Goal: Task Accomplishment & Management: Use online tool/utility

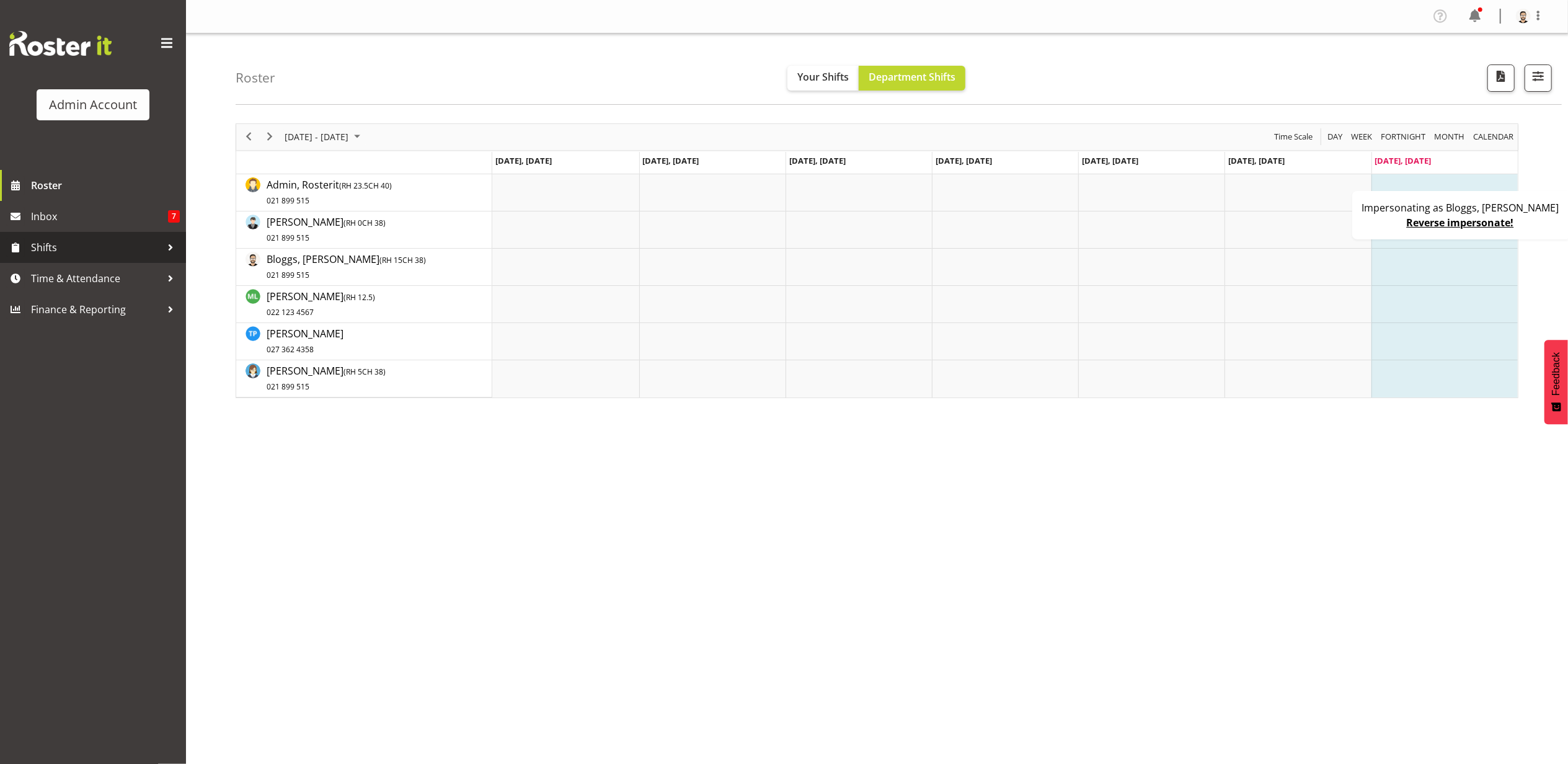
click at [84, 234] on link "Shifts" at bounding box center [93, 247] width 186 height 31
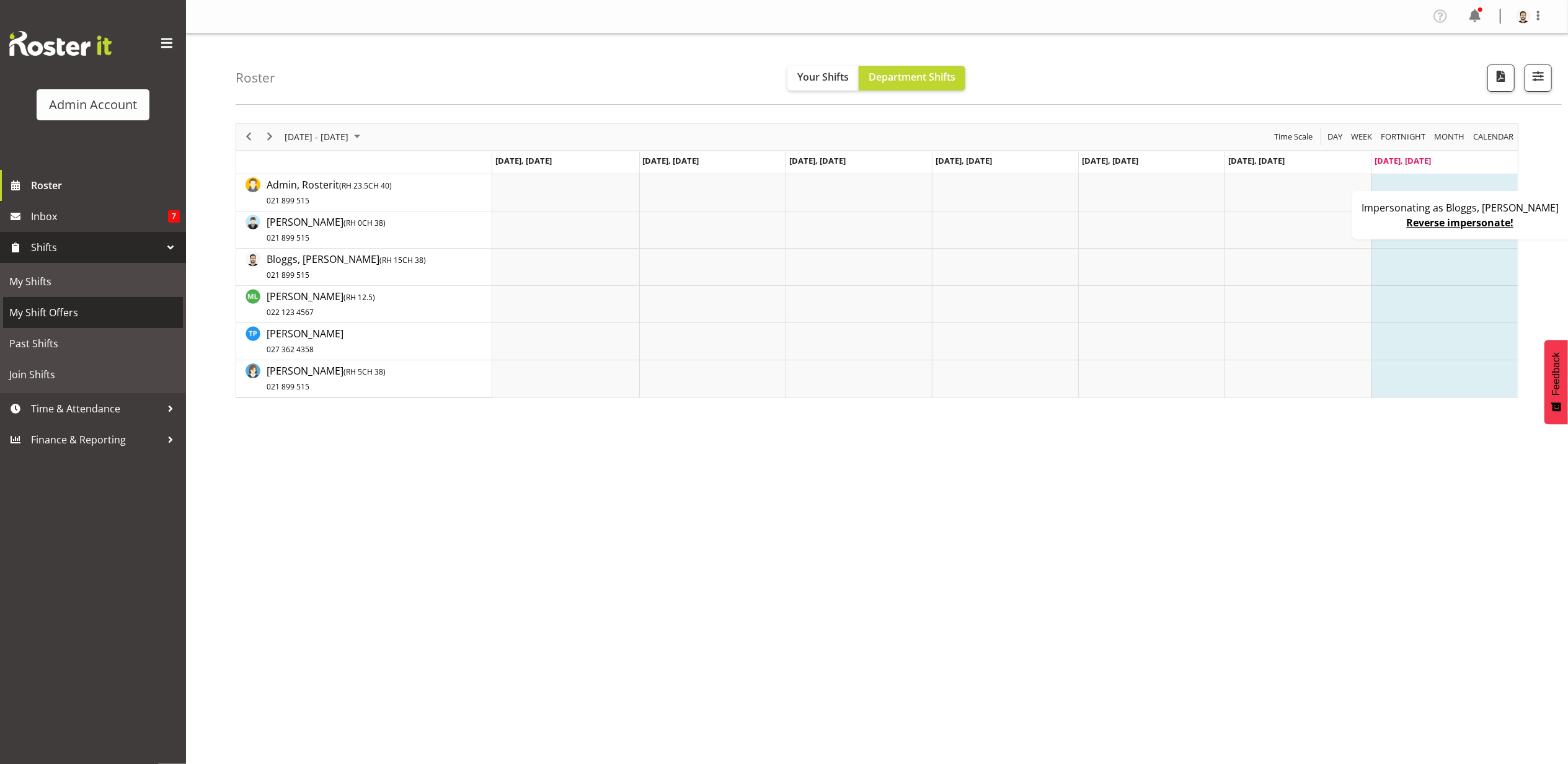
click at [84, 301] on link "My Shift Offers" at bounding box center [93, 313] width 180 height 31
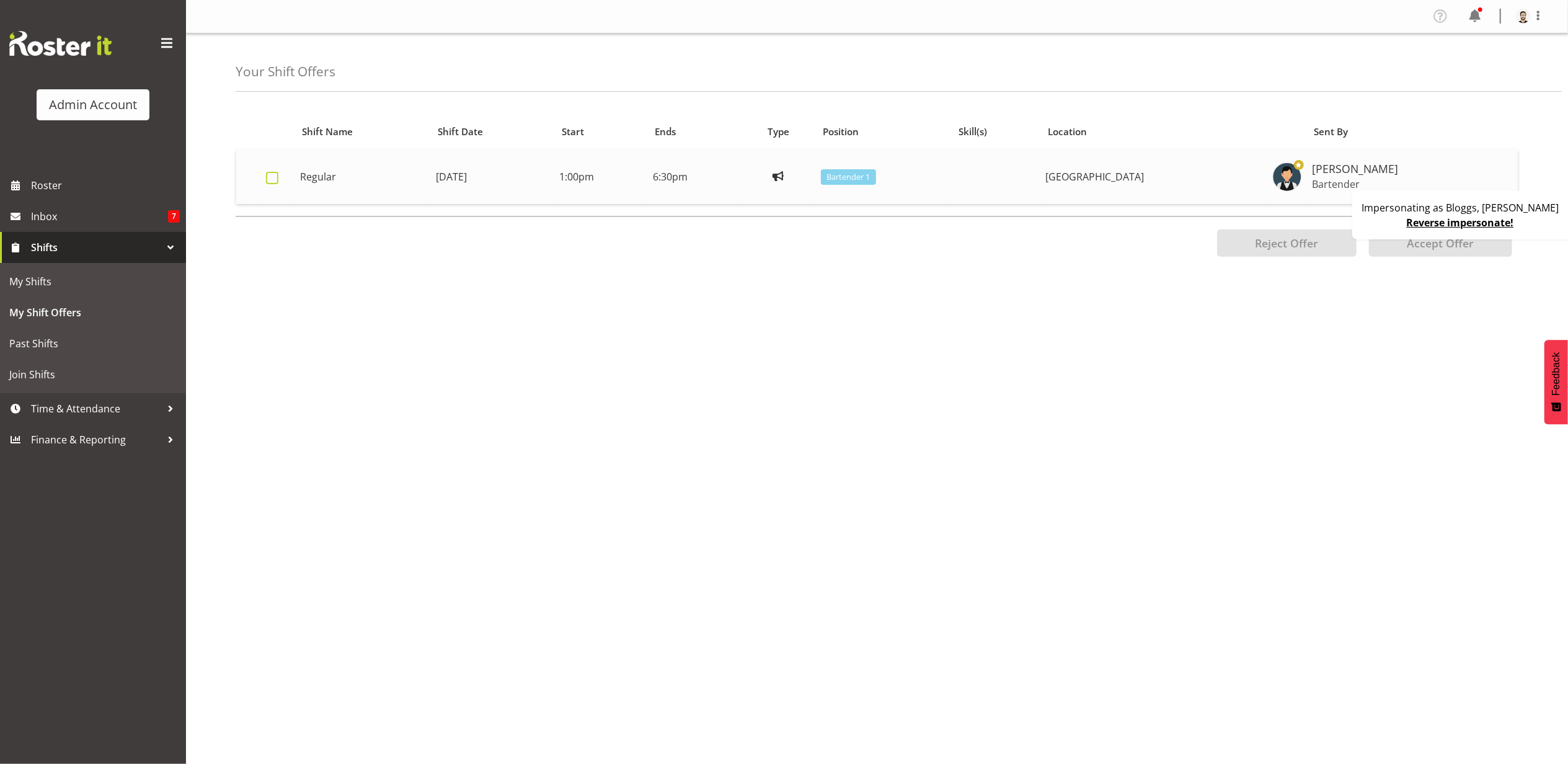
click at [268, 174] on span at bounding box center [272, 178] width 12 height 12
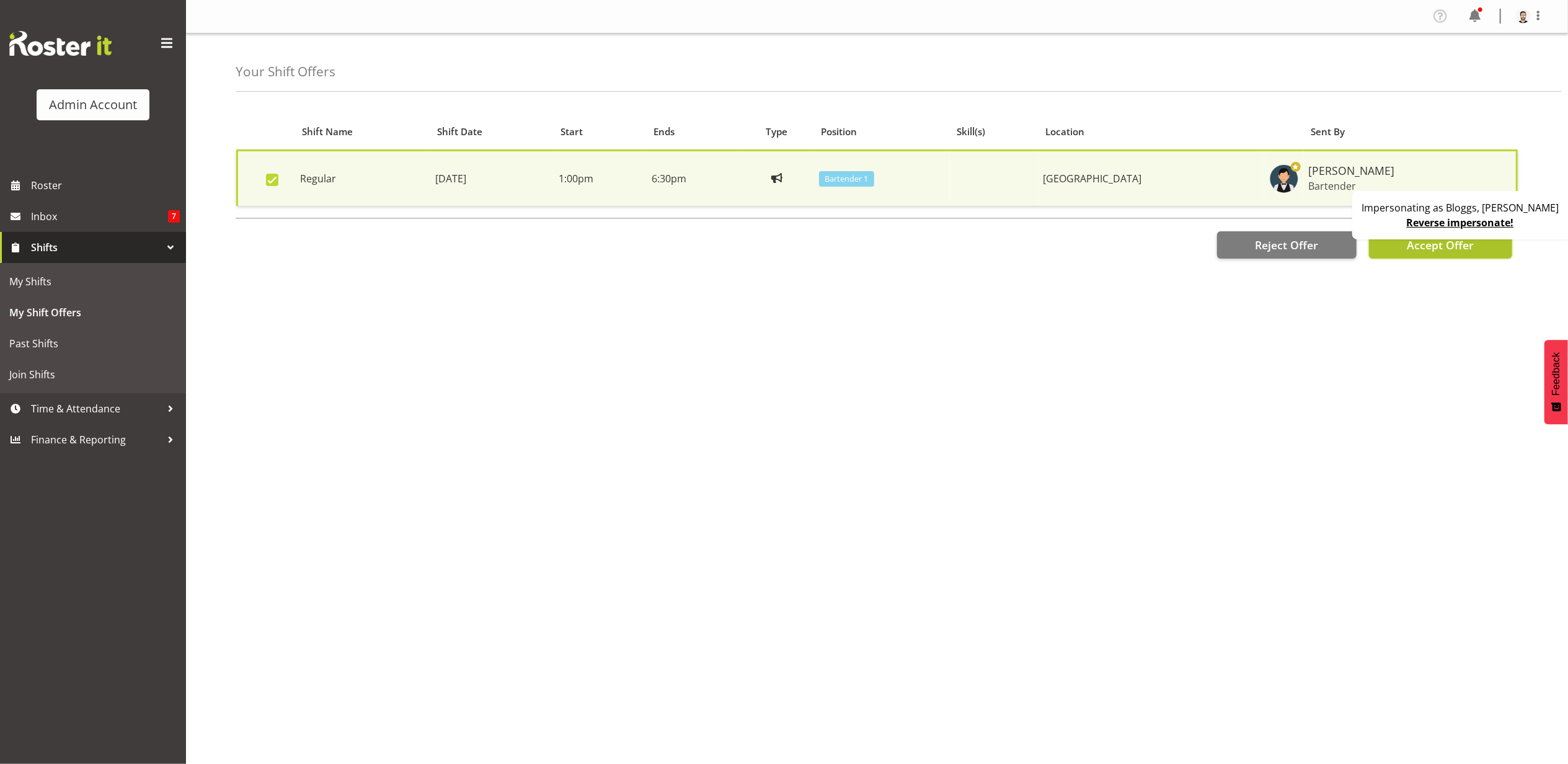
click at [1395, 242] on button "Accept Offer" at bounding box center [1441, 245] width 143 height 27
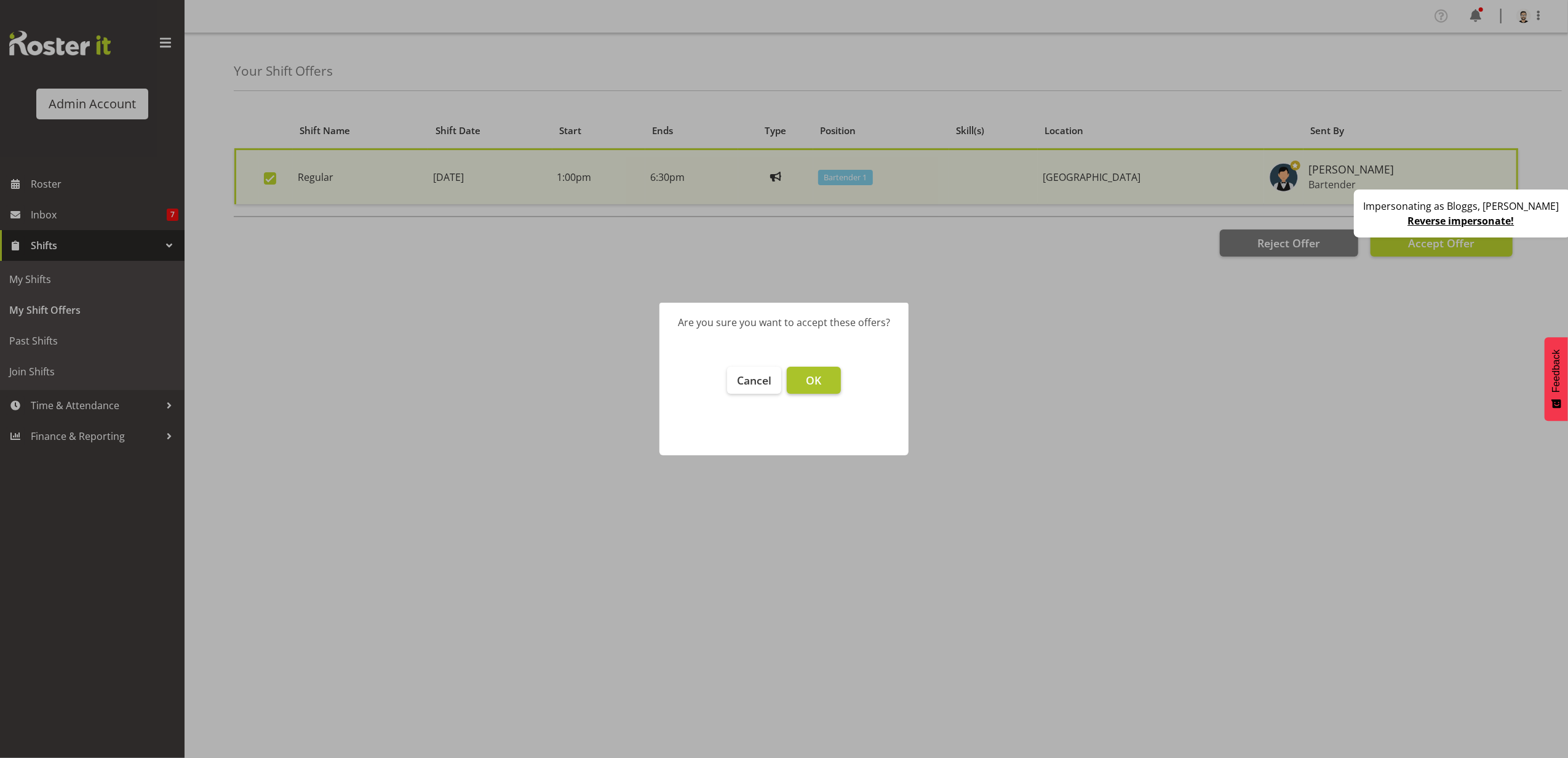
click at [791, 389] on button "OK" at bounding box center [813, 380] width 54 height 27
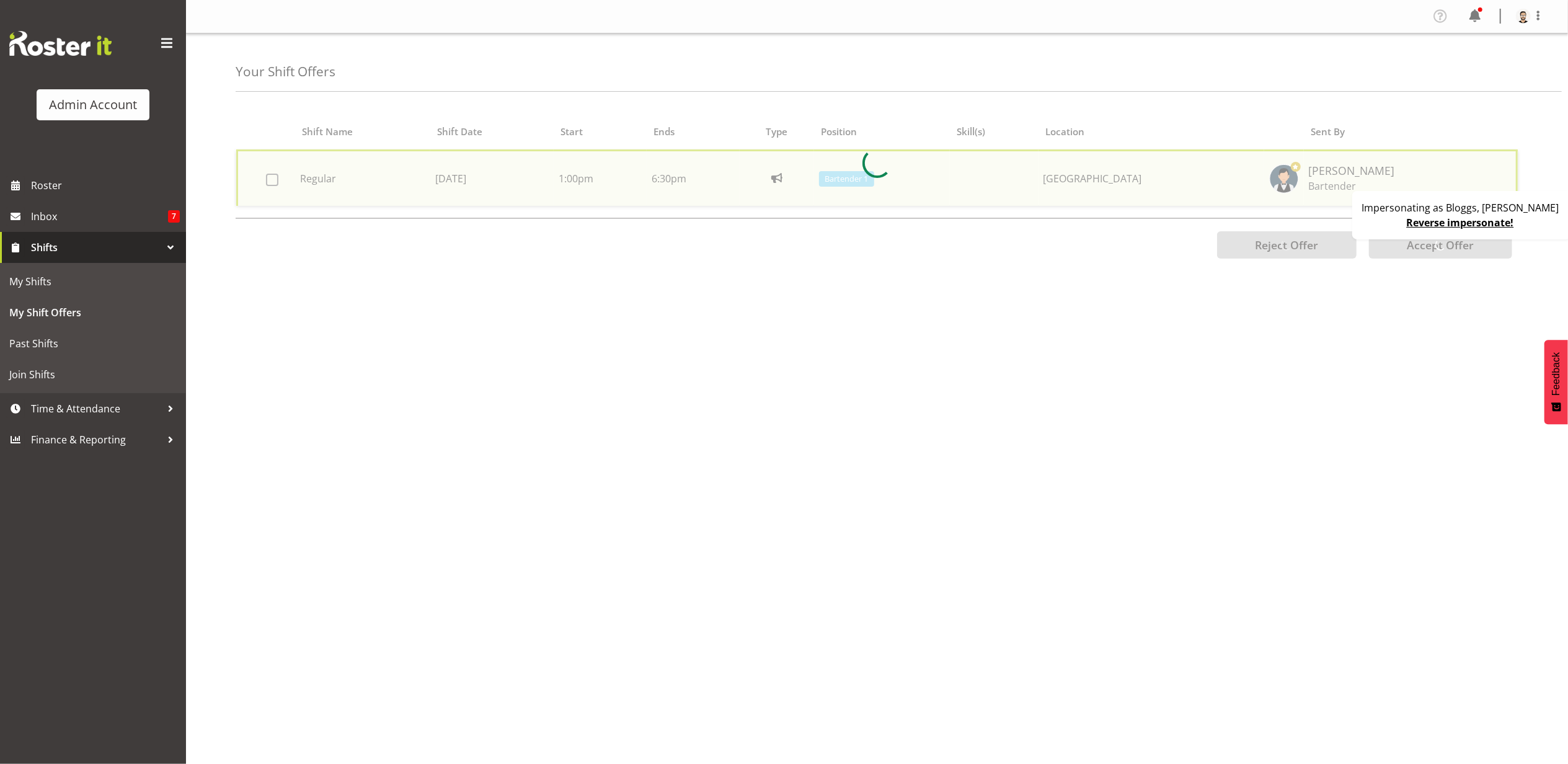
checkbox input "false"
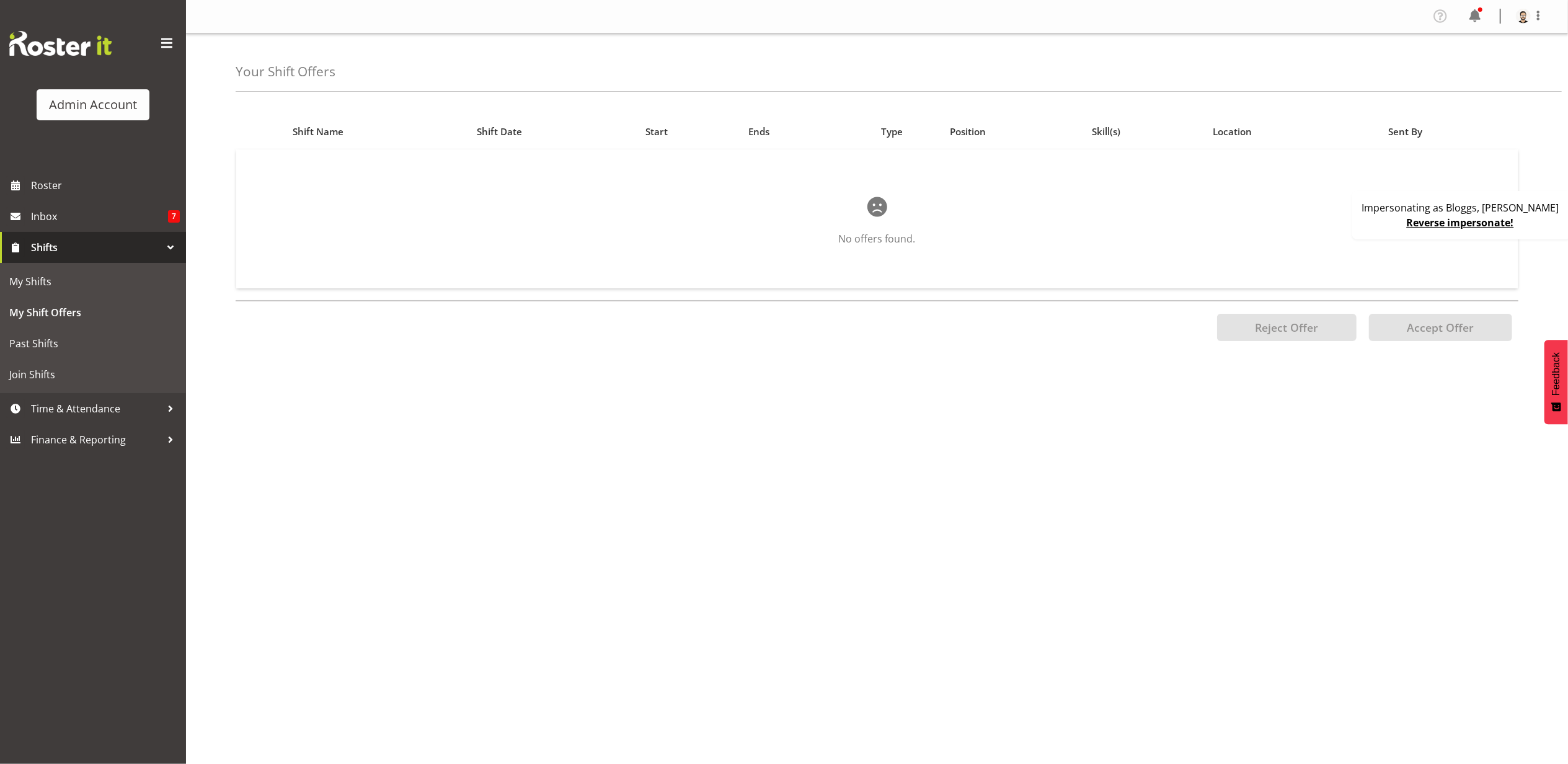
click at [1500, 227] on link "Reverse impersonate!" at bounding box center [1461, 222] width 107 height 14
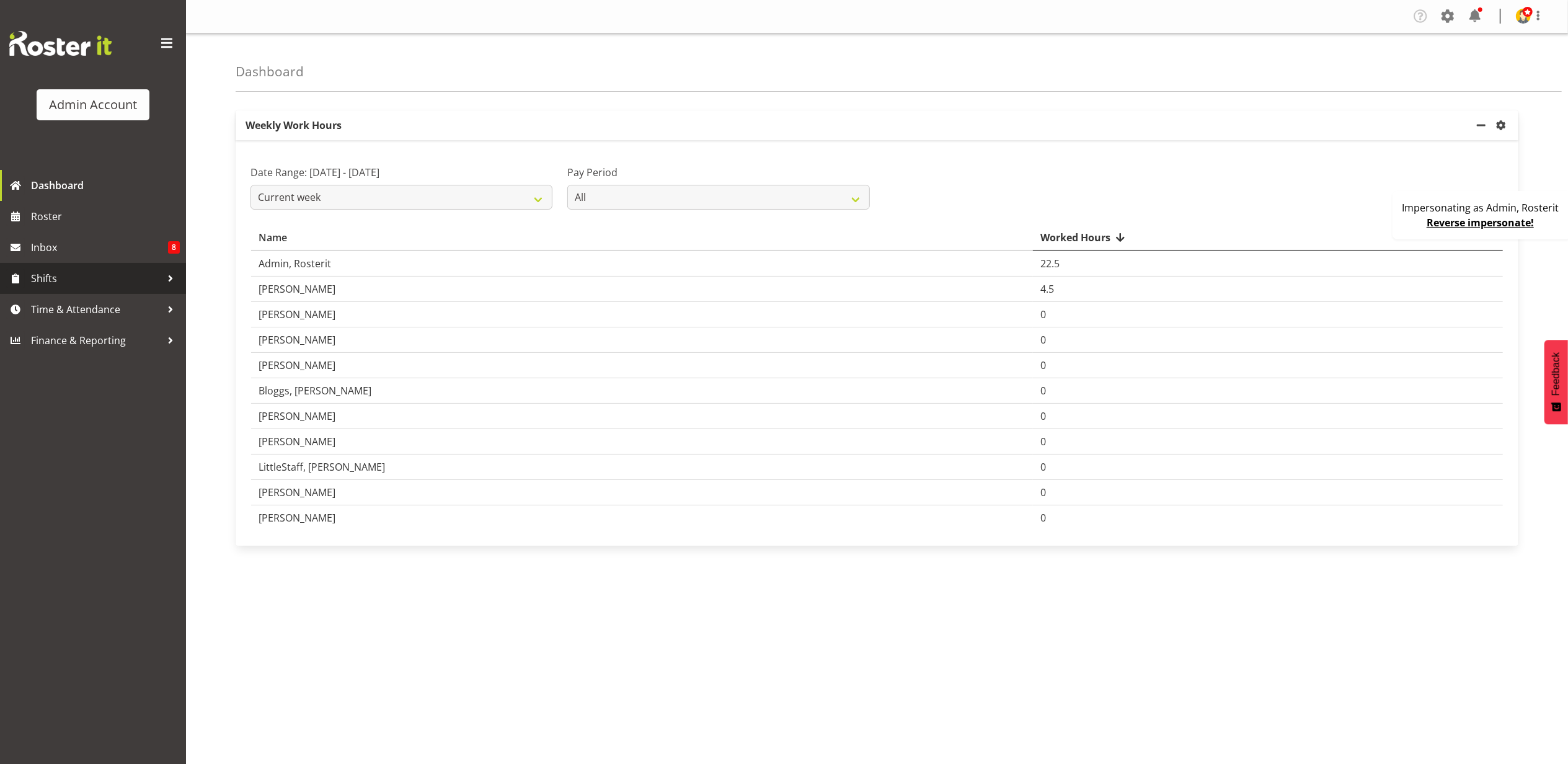
click at [86, 283] on span "Shifts" at bounding box center [96, 278] width 130 height 19
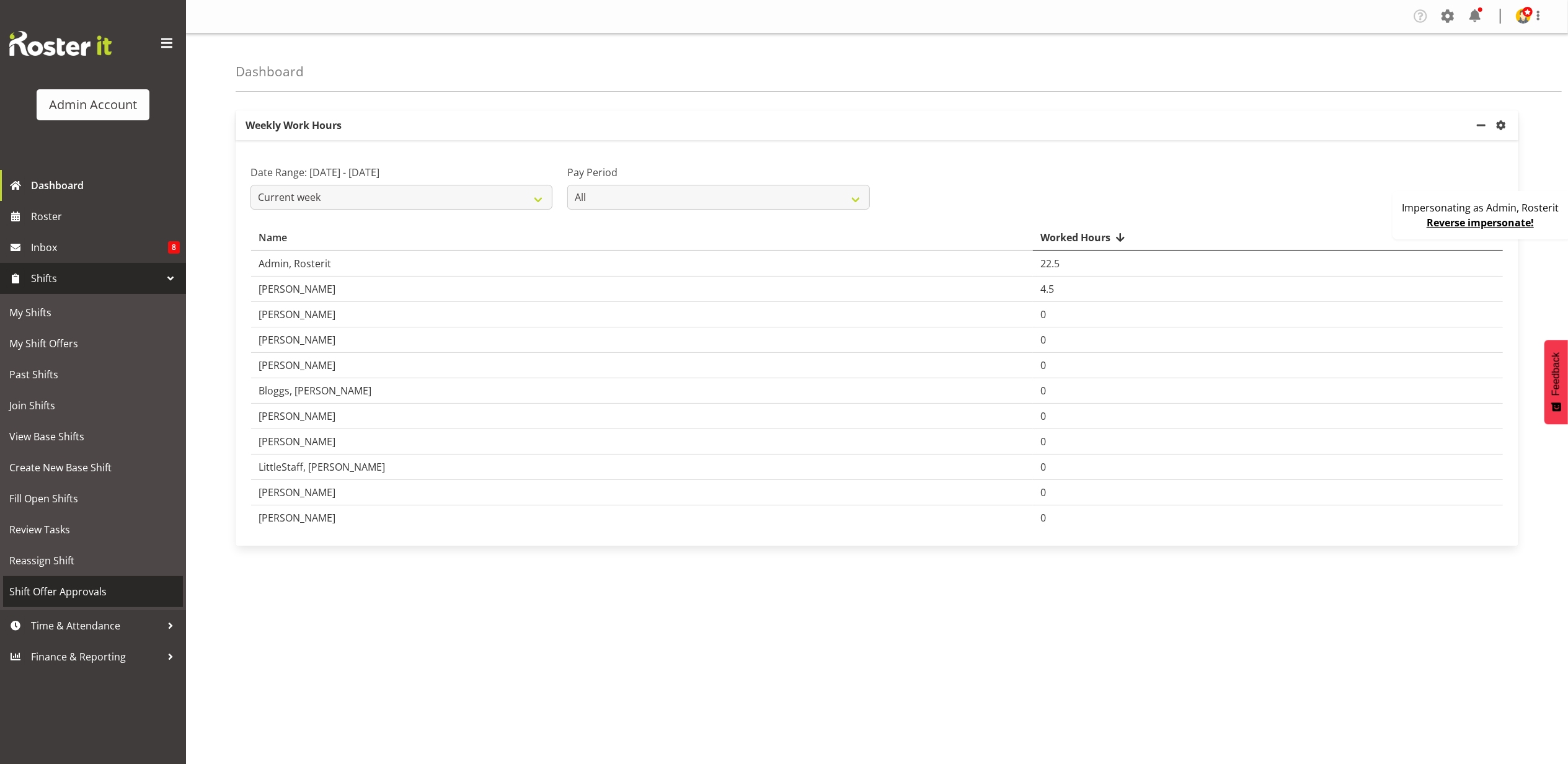
click at [78, 584] on span "Shift Offer Approvals" at bounding box center [93, 592] width 168 height 19
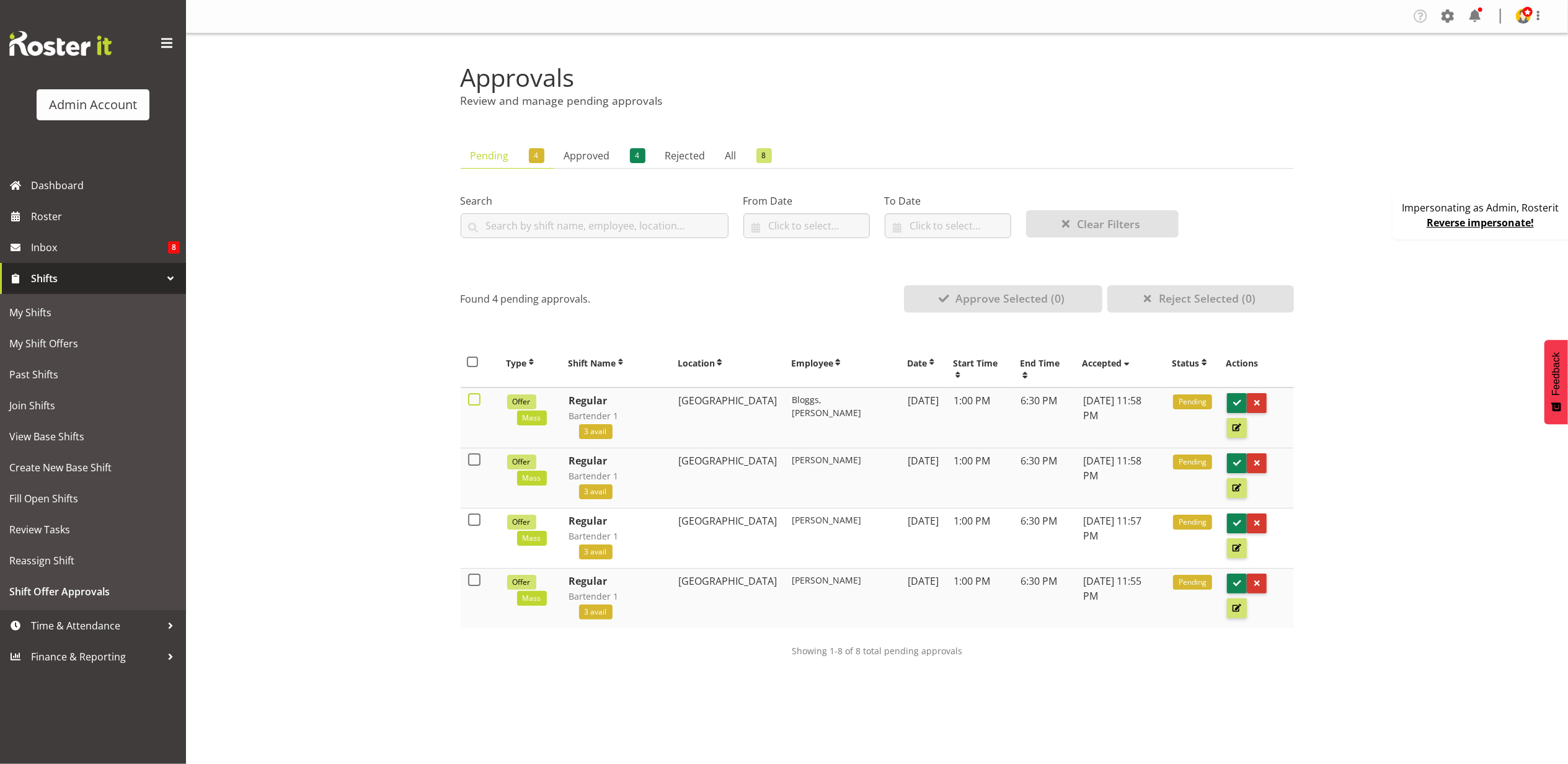
click at [480, 393] on span at bounding box center [474, 399] width 12 height 12
click at [476, 395] on input "checkbox" at bounding box center [472, 399] width 8 height 8
checkbox input "true"
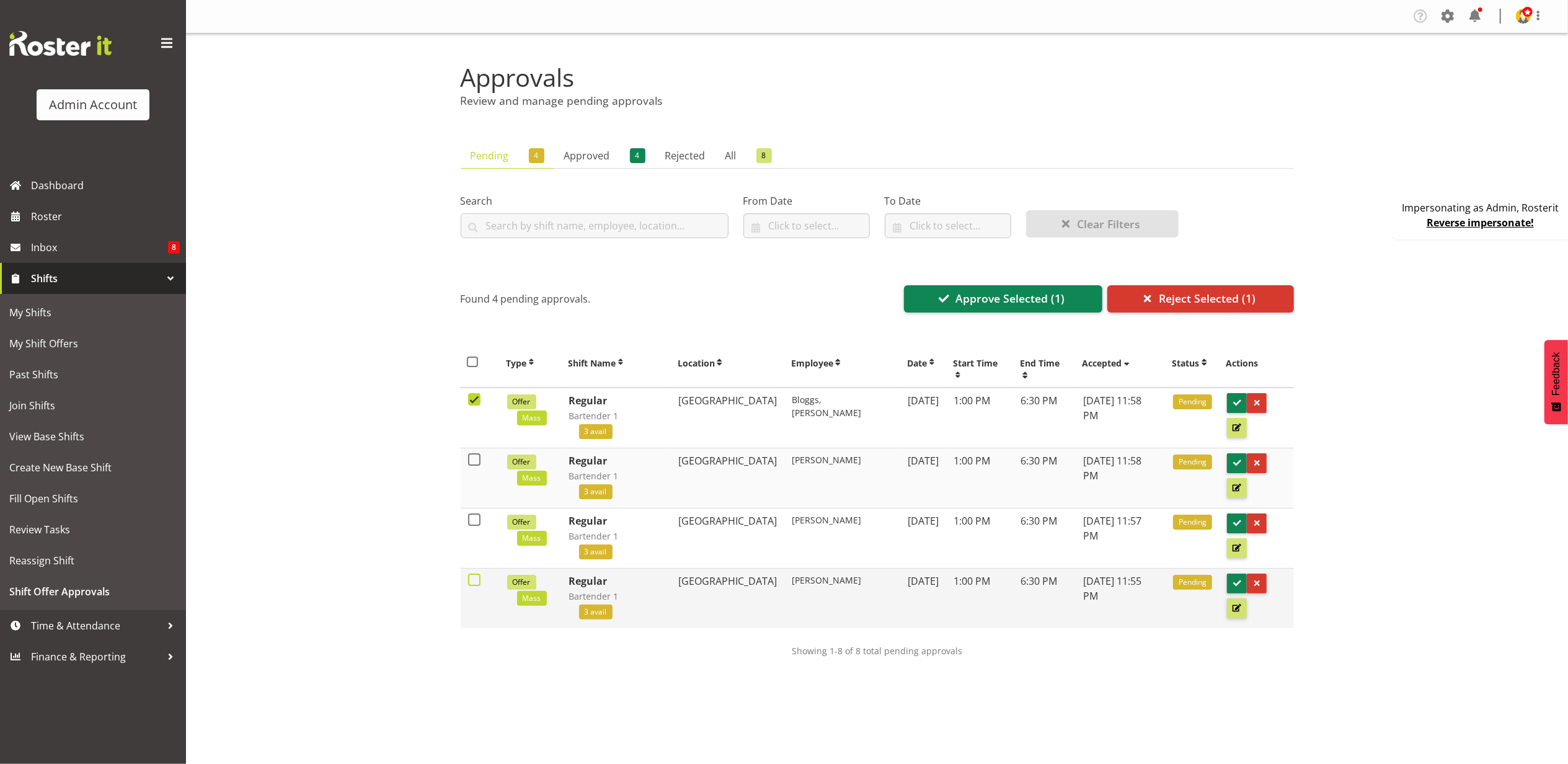
click at [475, 574] on span at bounding box center [474, 580] width 12 height 12
click at [475, 576] on input "checkbox" at bounding box center [472, 580] width 8 height 8
checkbox input "true"
click at [475, 513] on span at bounding box center [474, 519] width 12 height 12
click at [475, 515] on input "checkbox" at bounding box center [472, 519] width 8 height 8
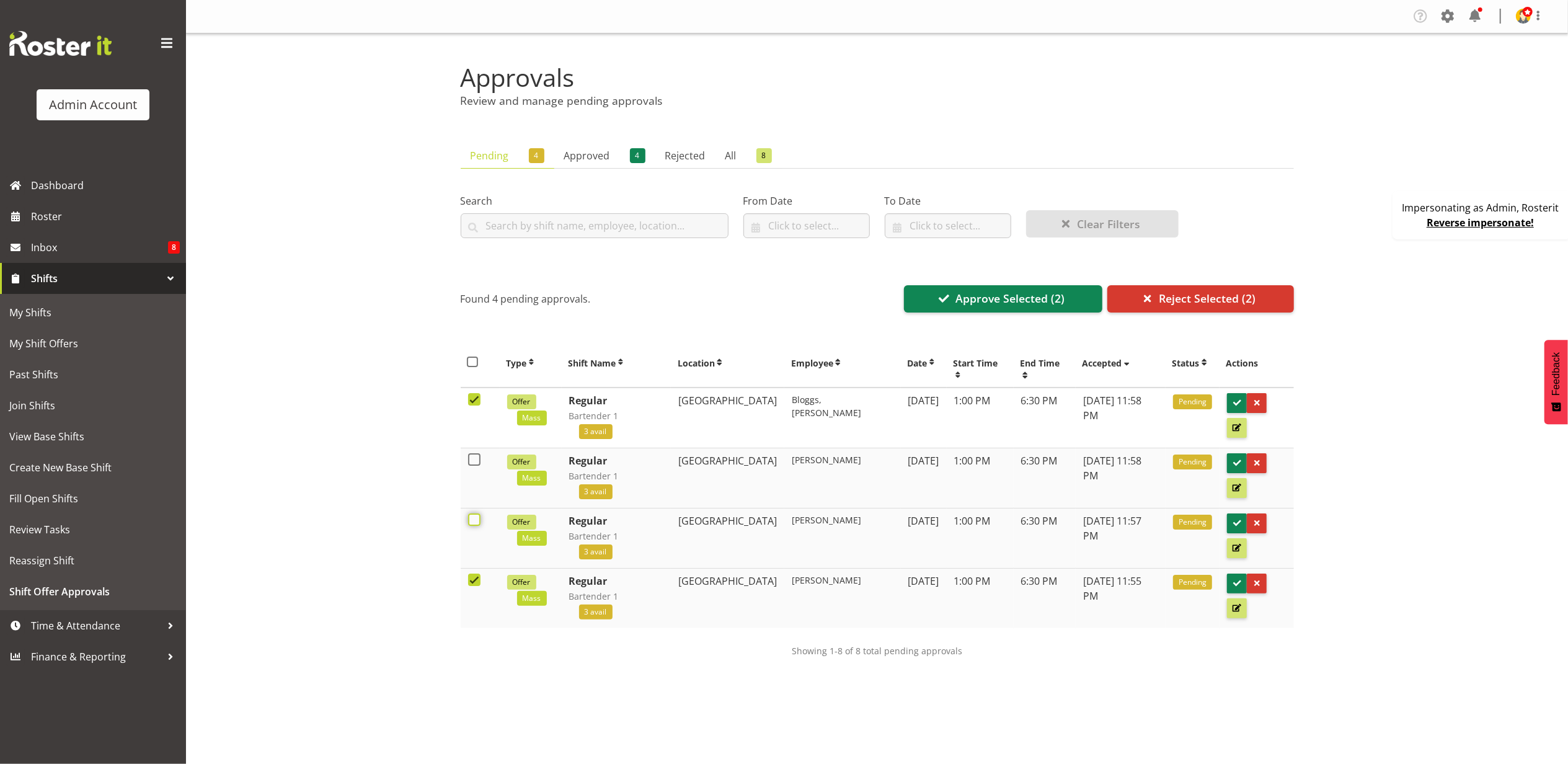
checkbox input "true"
click at [1060, 299] on span "Approve Selected (3)" at bounding box center [1011, 299] width 109 height 16
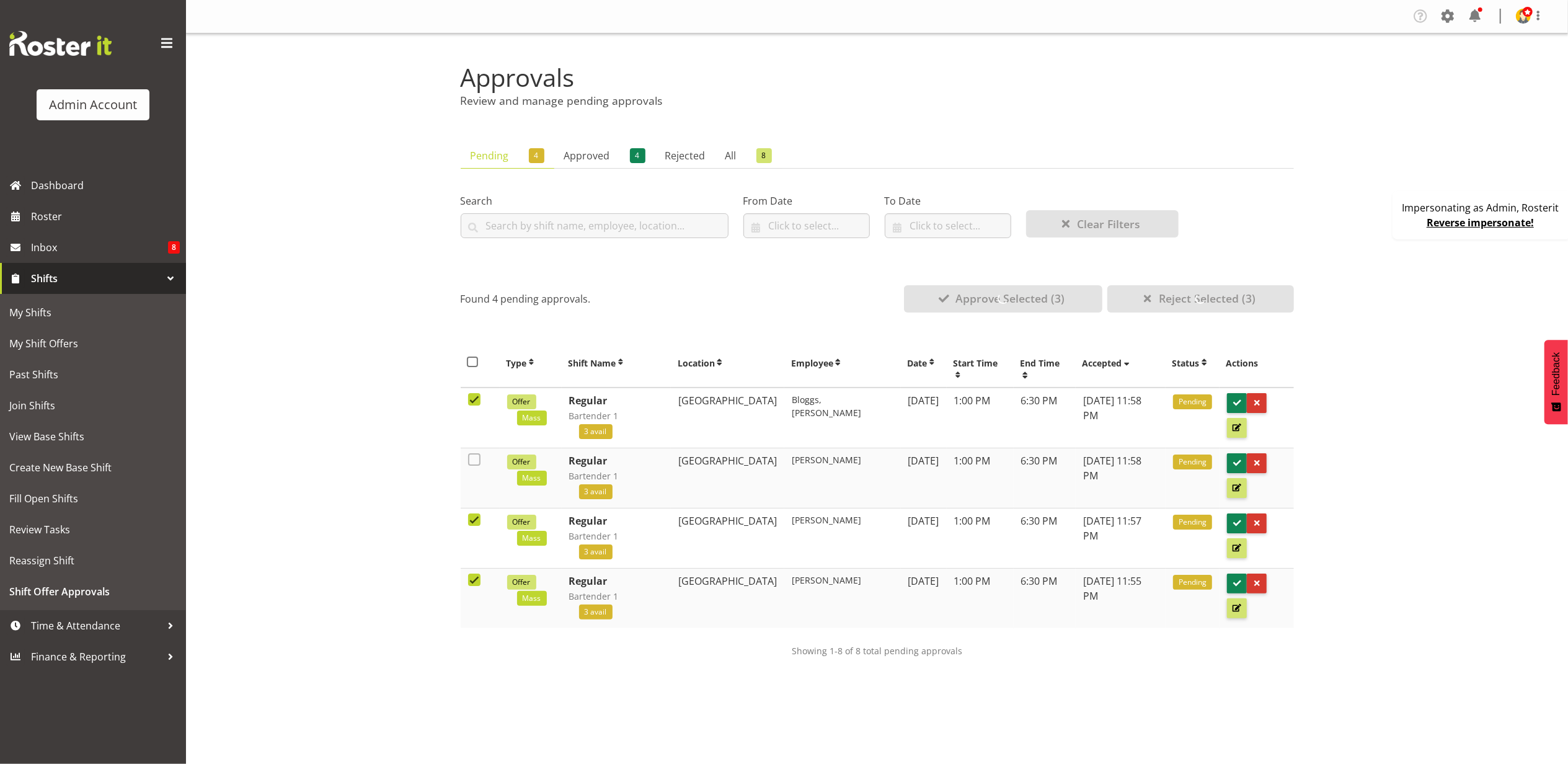
checkbox input "false"
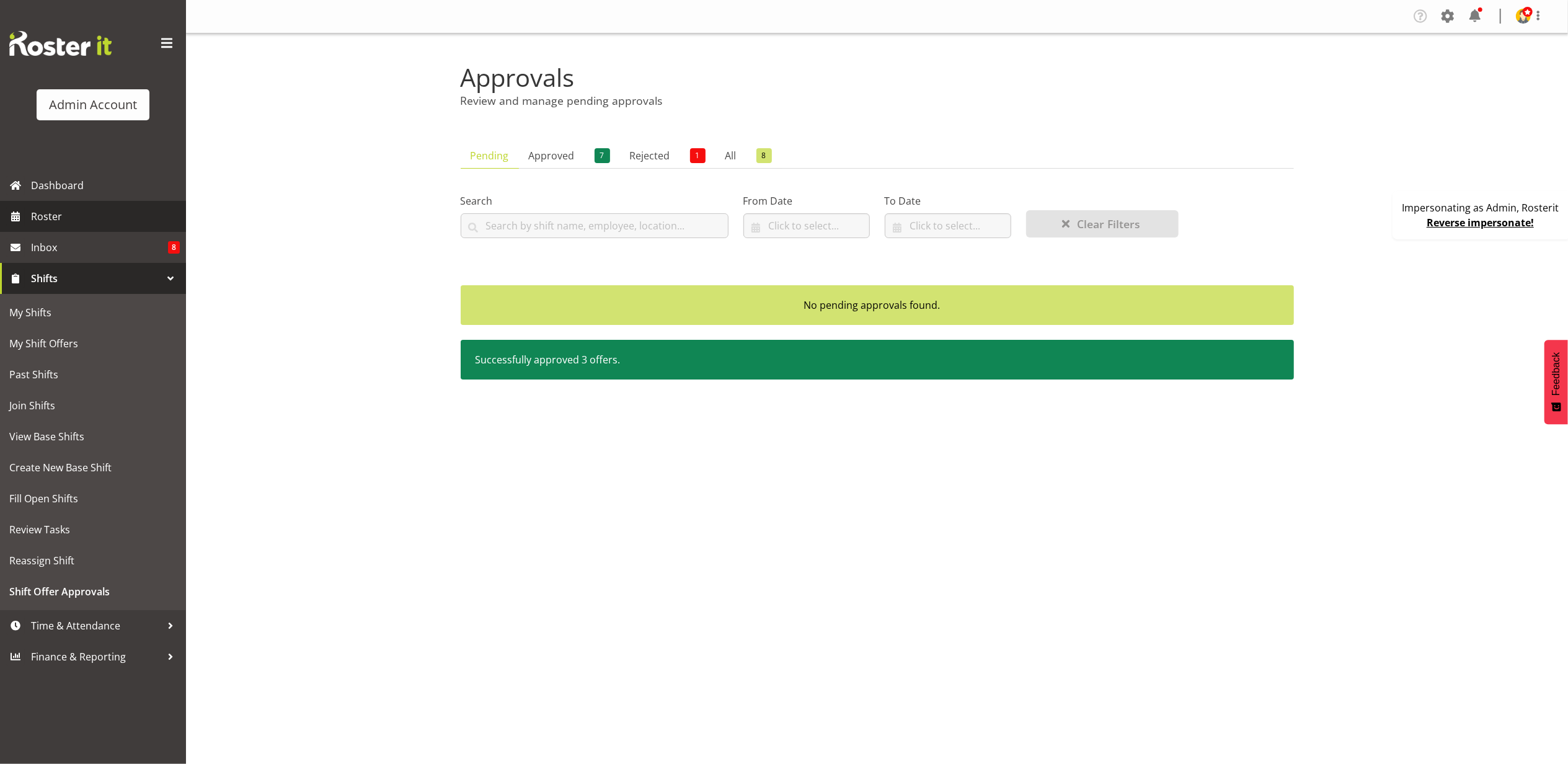
click at [82, 218] on span "Roster" at bounding box center [105, 217] width 149 height 19
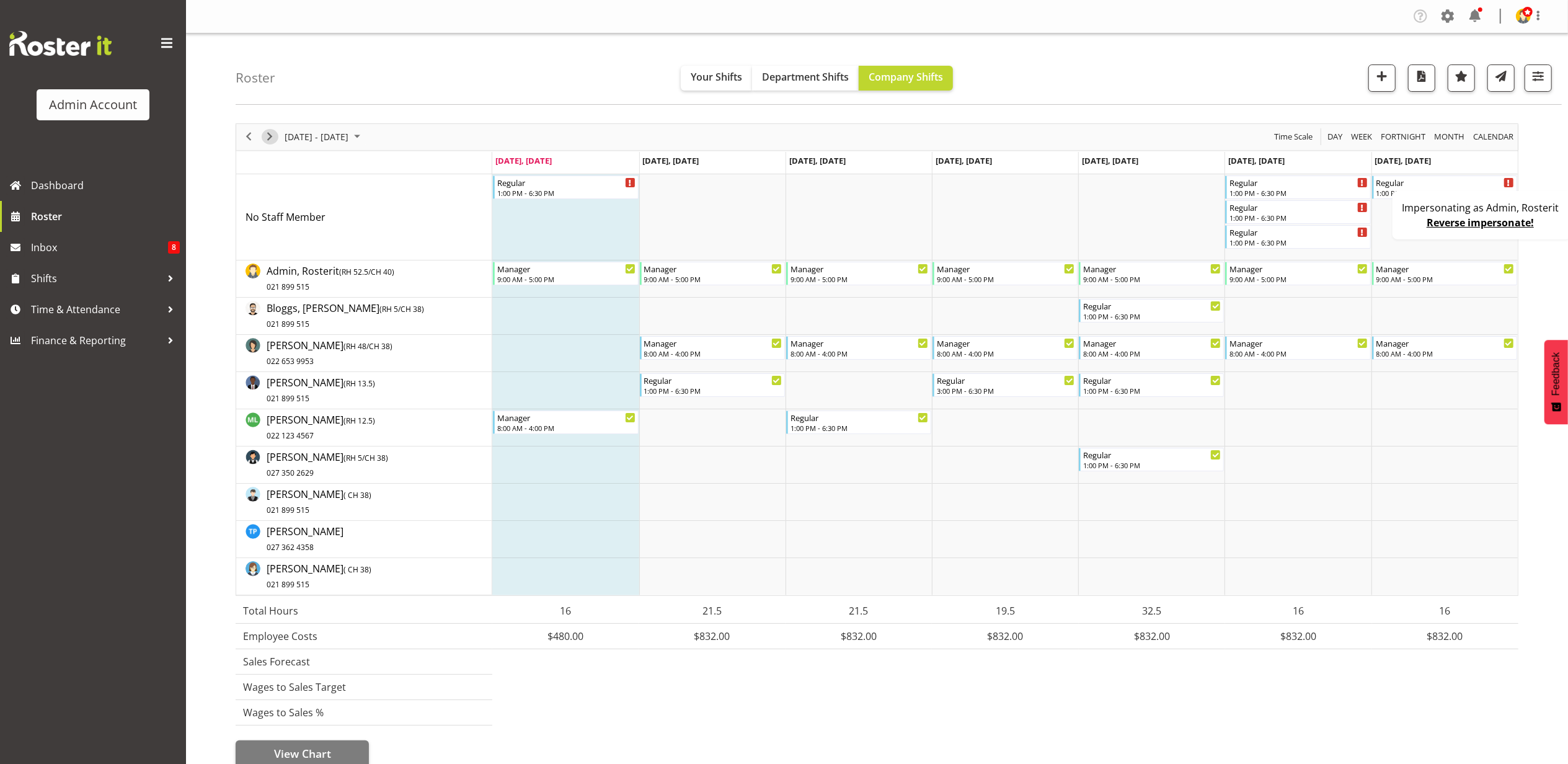
click at [272, 134] on span "Next" at bounding box center [270, 136] width 15 height 16
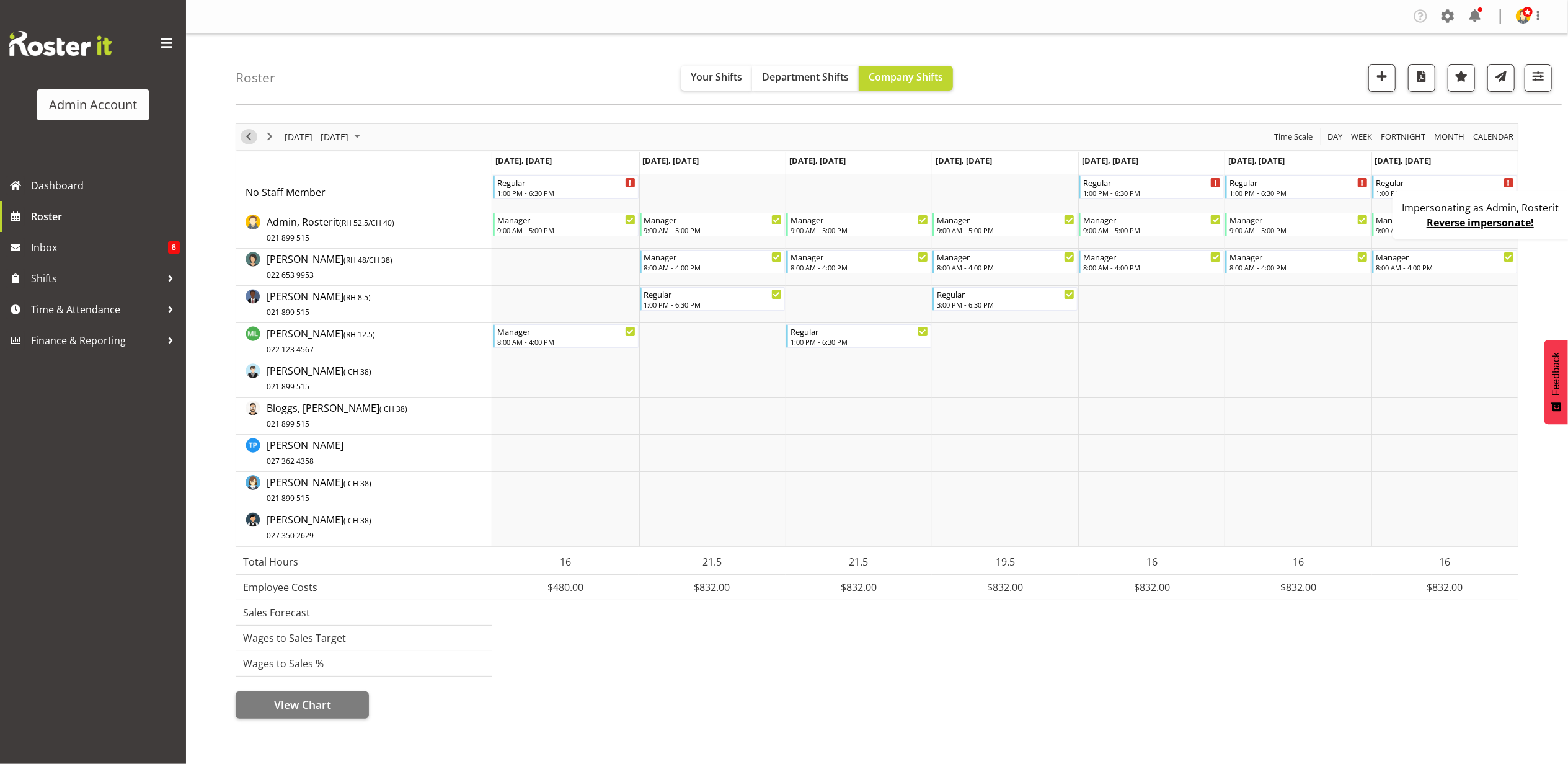
click at [251, 135] on span "Previous" at bounding box center [249, 136] width 15 height 16
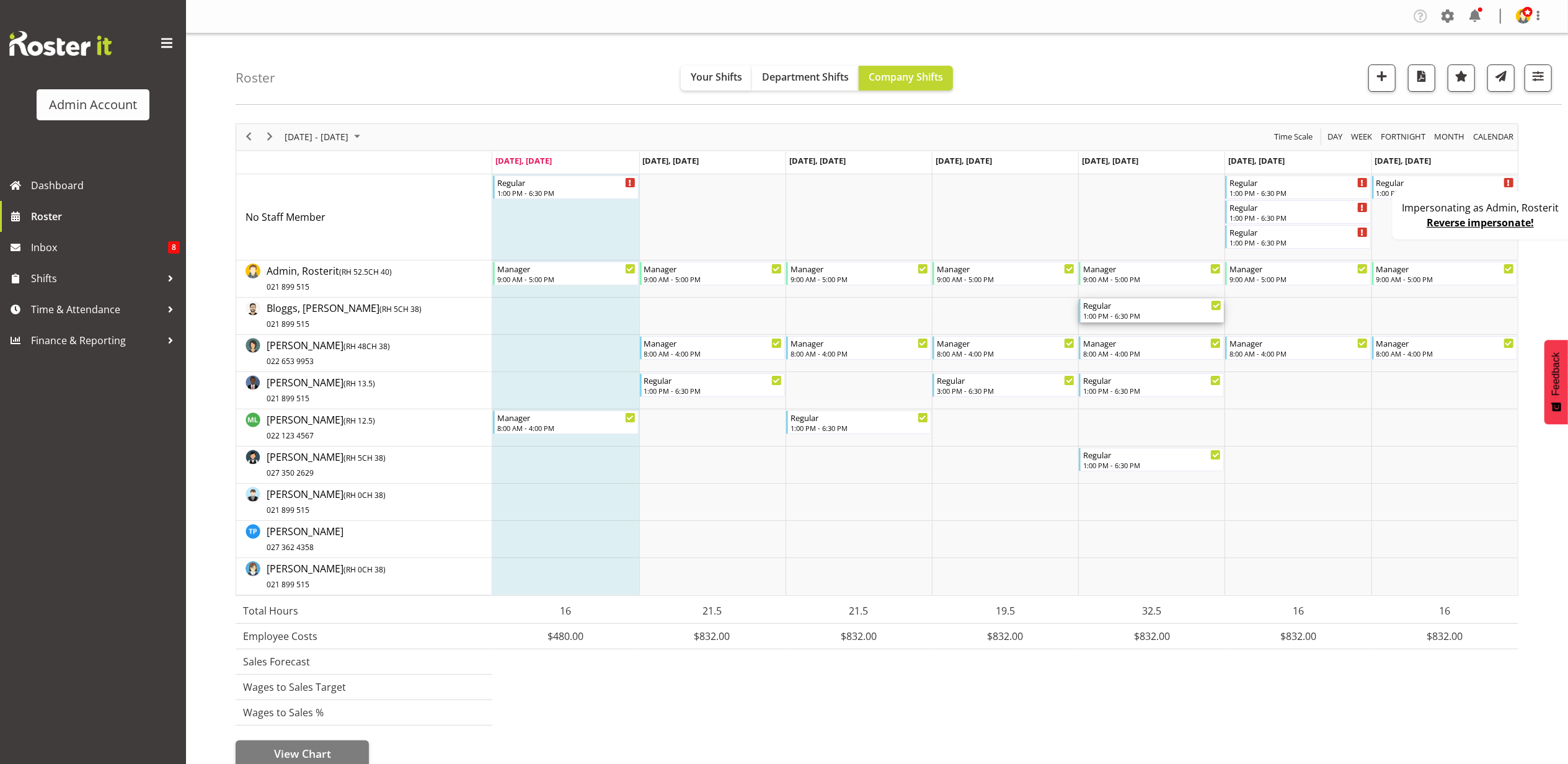
click at [1165, 320] on div "1:00 PM - 6:30 PM" at bounding box center [1153, 315] width 138 height 10
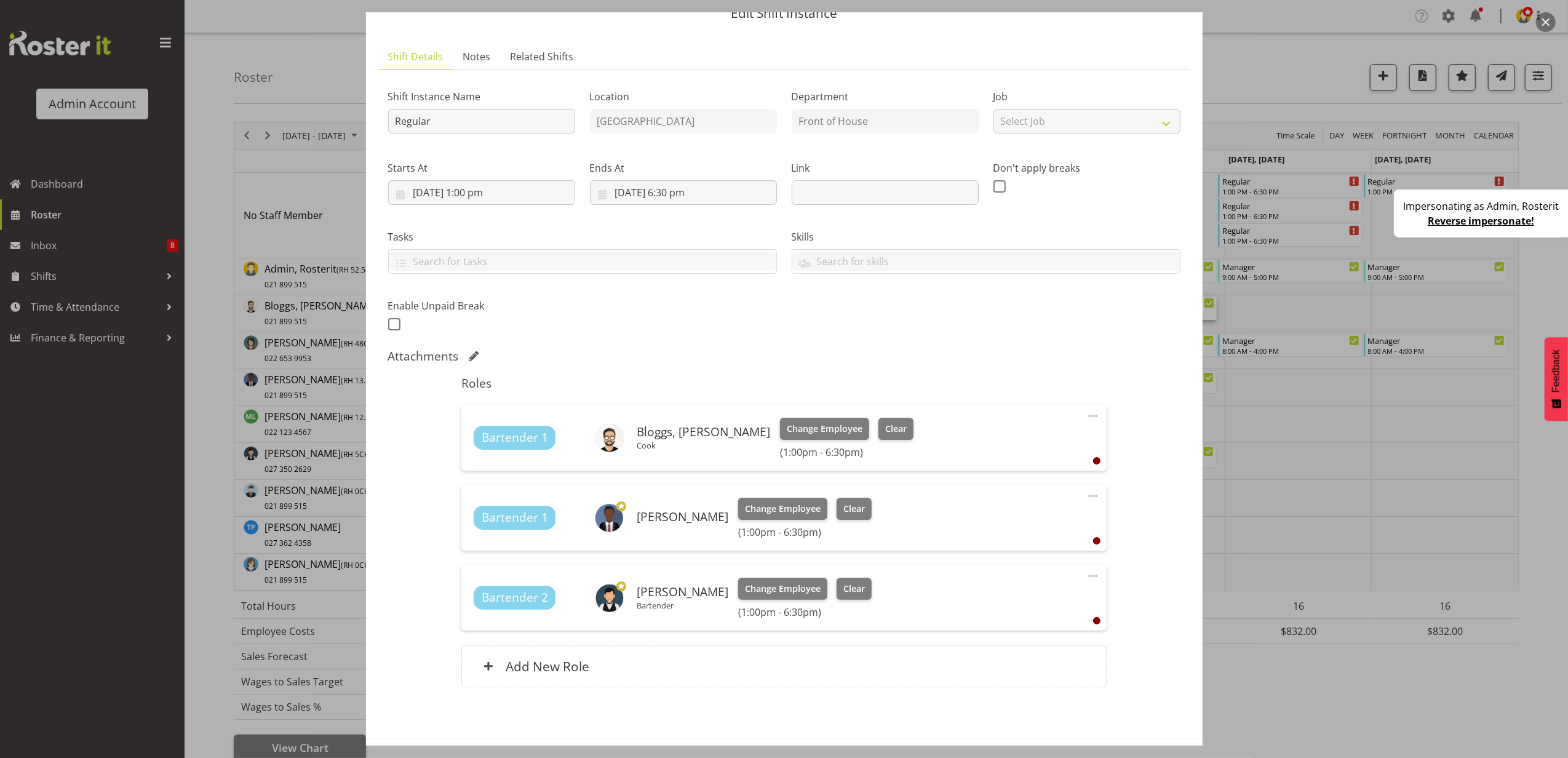
scroll to position [107, 0]
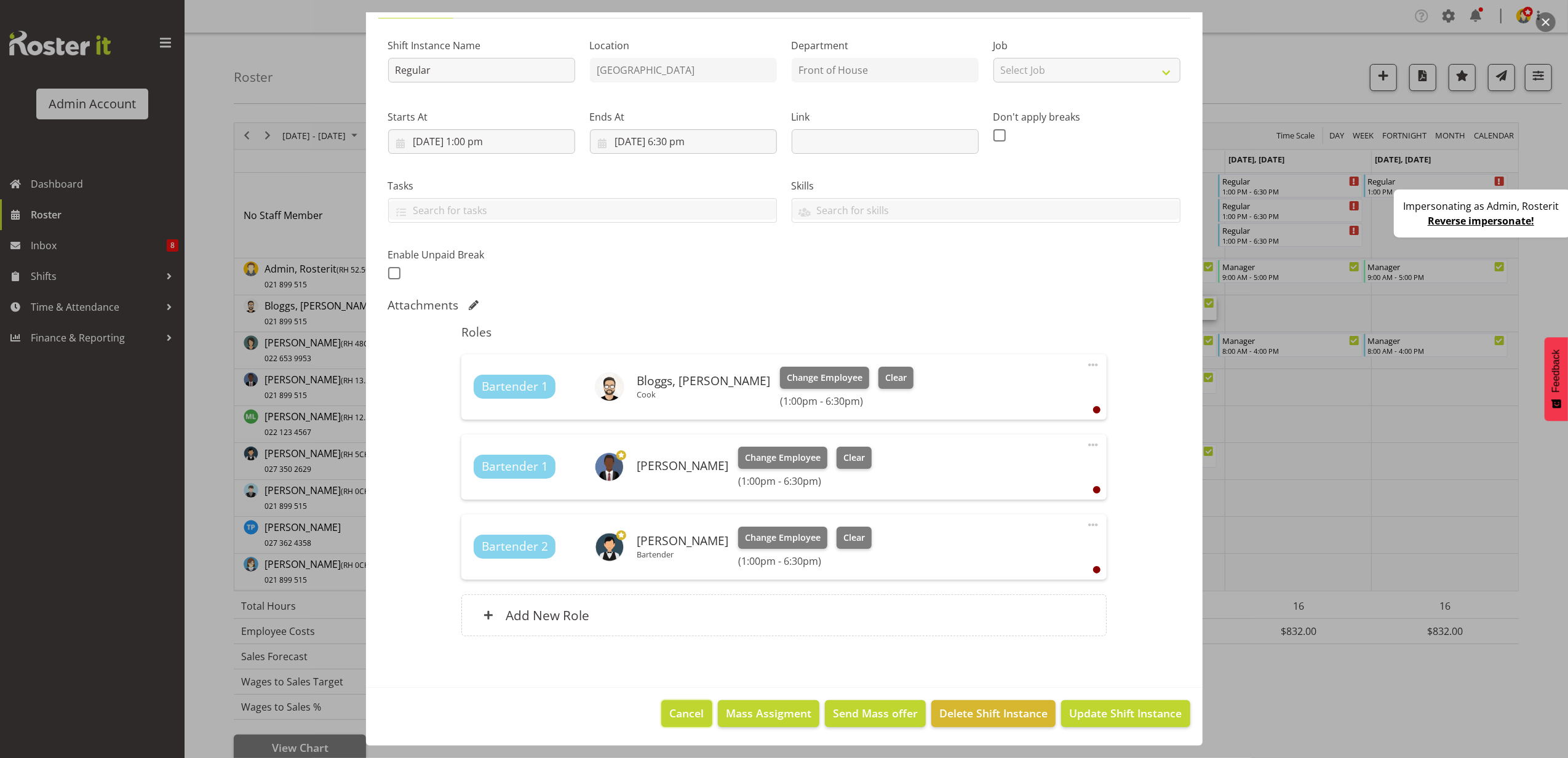
click at [670, 721] on span "Cancel" at bounding box center [687, 713] width 34 height 16
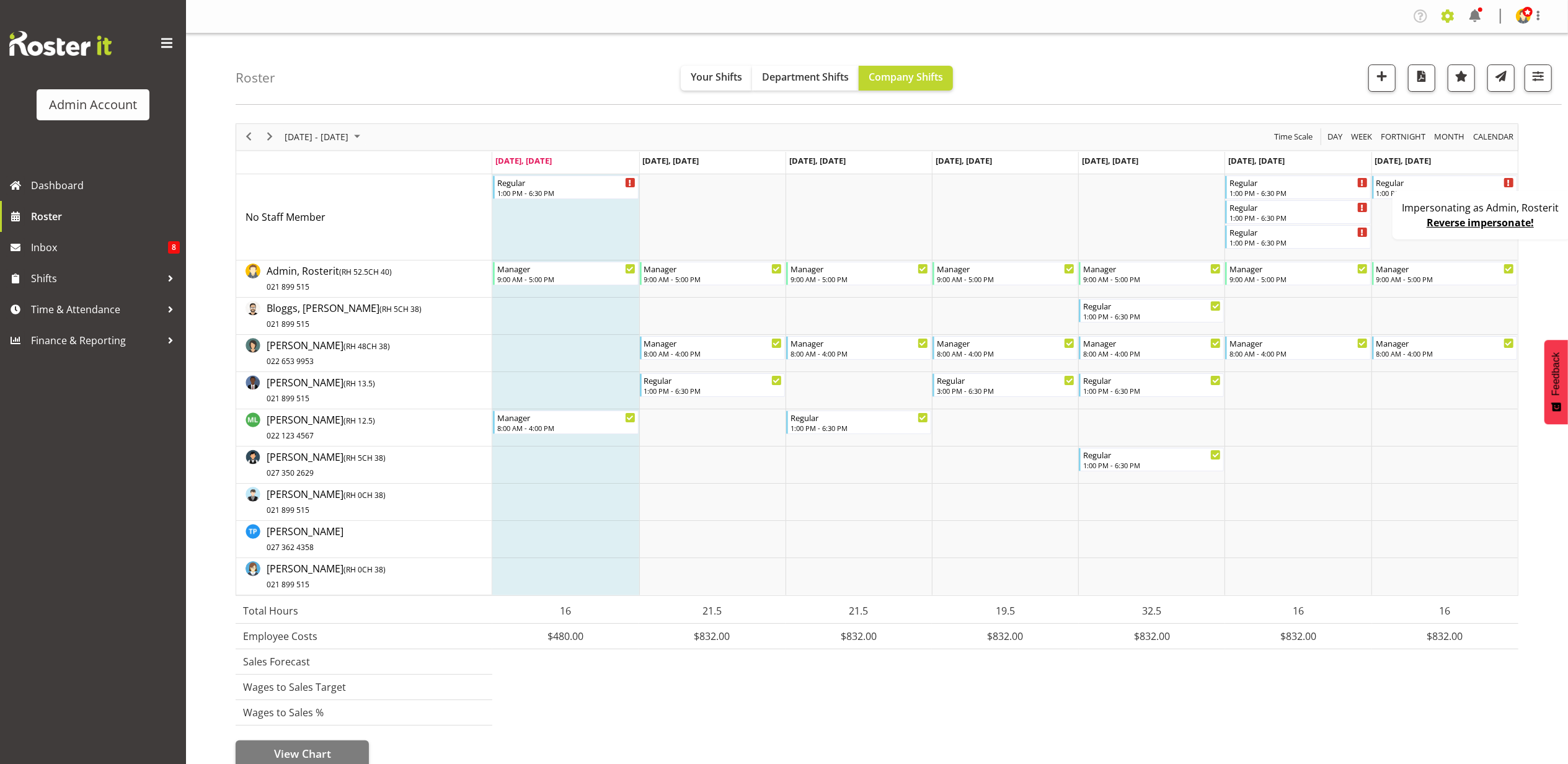
click at [1441, 19] on span at bounding box center [1448, 16] width 20 height 20
click at [1232, 56] on div "Roster Your Shifts Department Shifts Company Shifts 2 Locations Clear Auckland …" at bounding box center [899, 70] width 1326 height 72
click at [1446, 12] on span at bounding box center [1448, 16] width 20 height 20
click at [1201, 77] on div "Roster Your Shifts Department Shifts Company Shifts 2 Locations Clear Auckland …" at bounding box center [899, 70] width 1326 height 72
click at [1312, 234] on div "Regular" at bounding box center [1298, 231] width 138 height 12
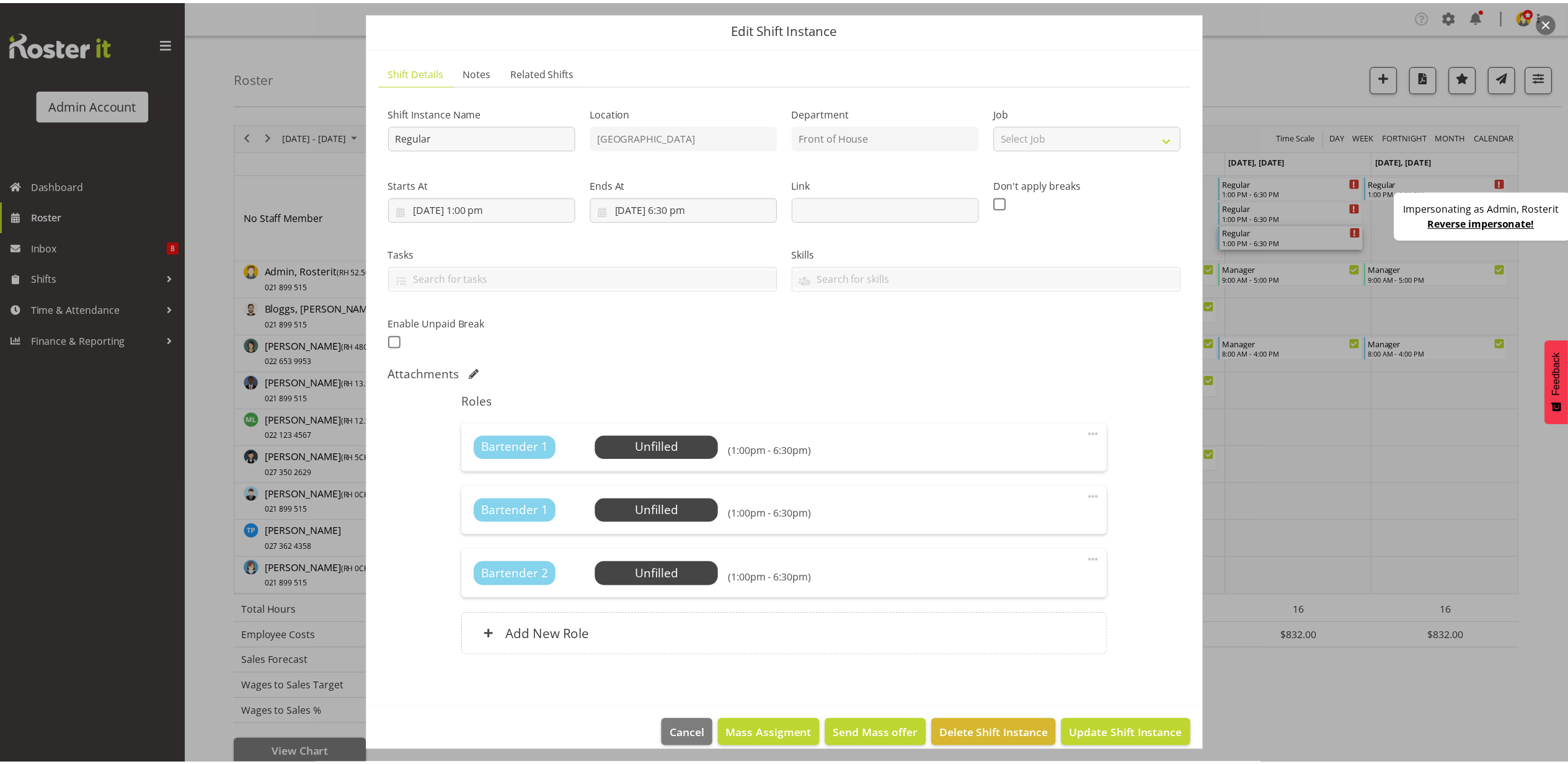
scroll to position [57, 0]
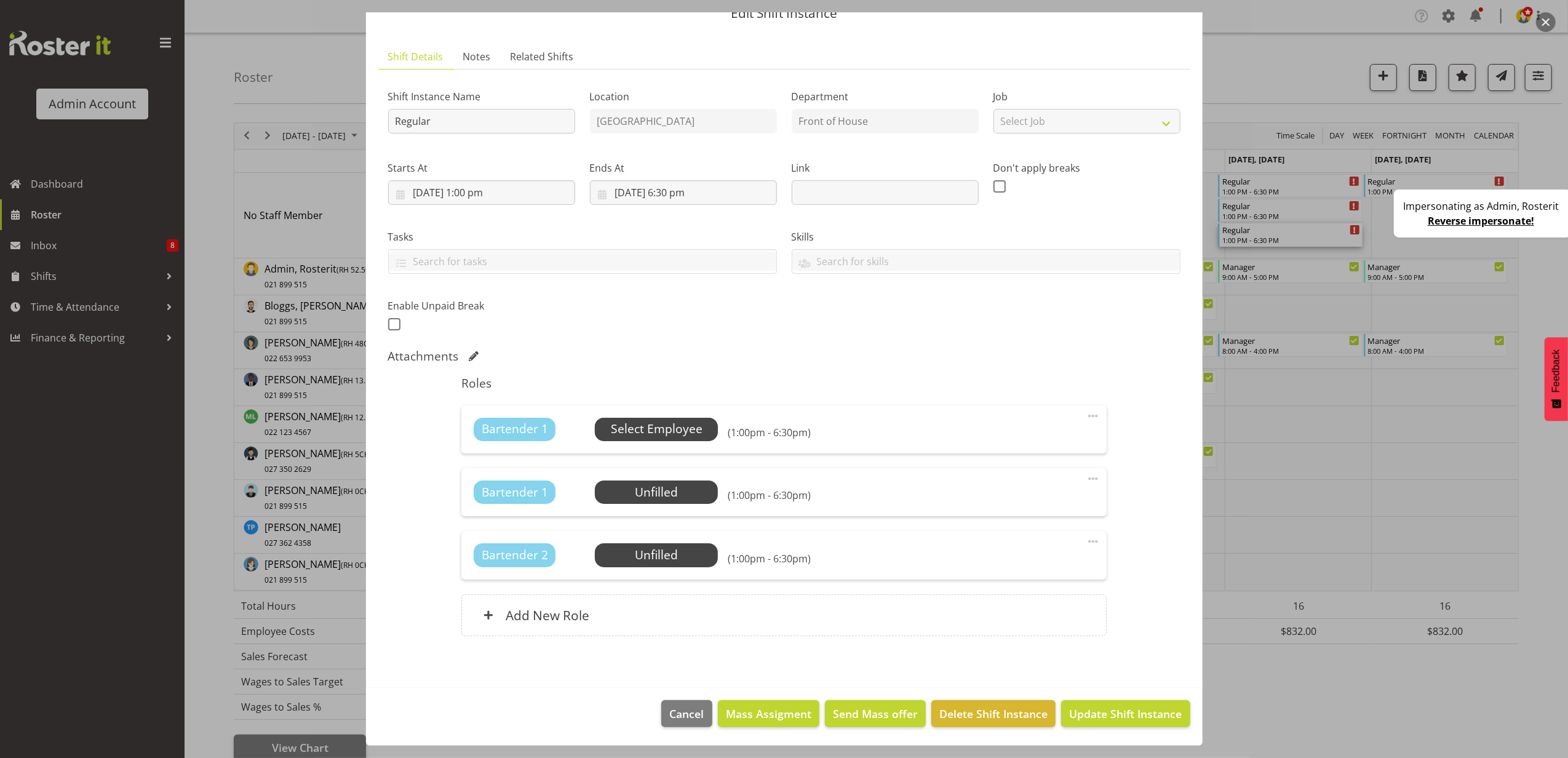
click at [693, 431] on span "Select Employee" at bounding box center [657, 429] width 92 height 18
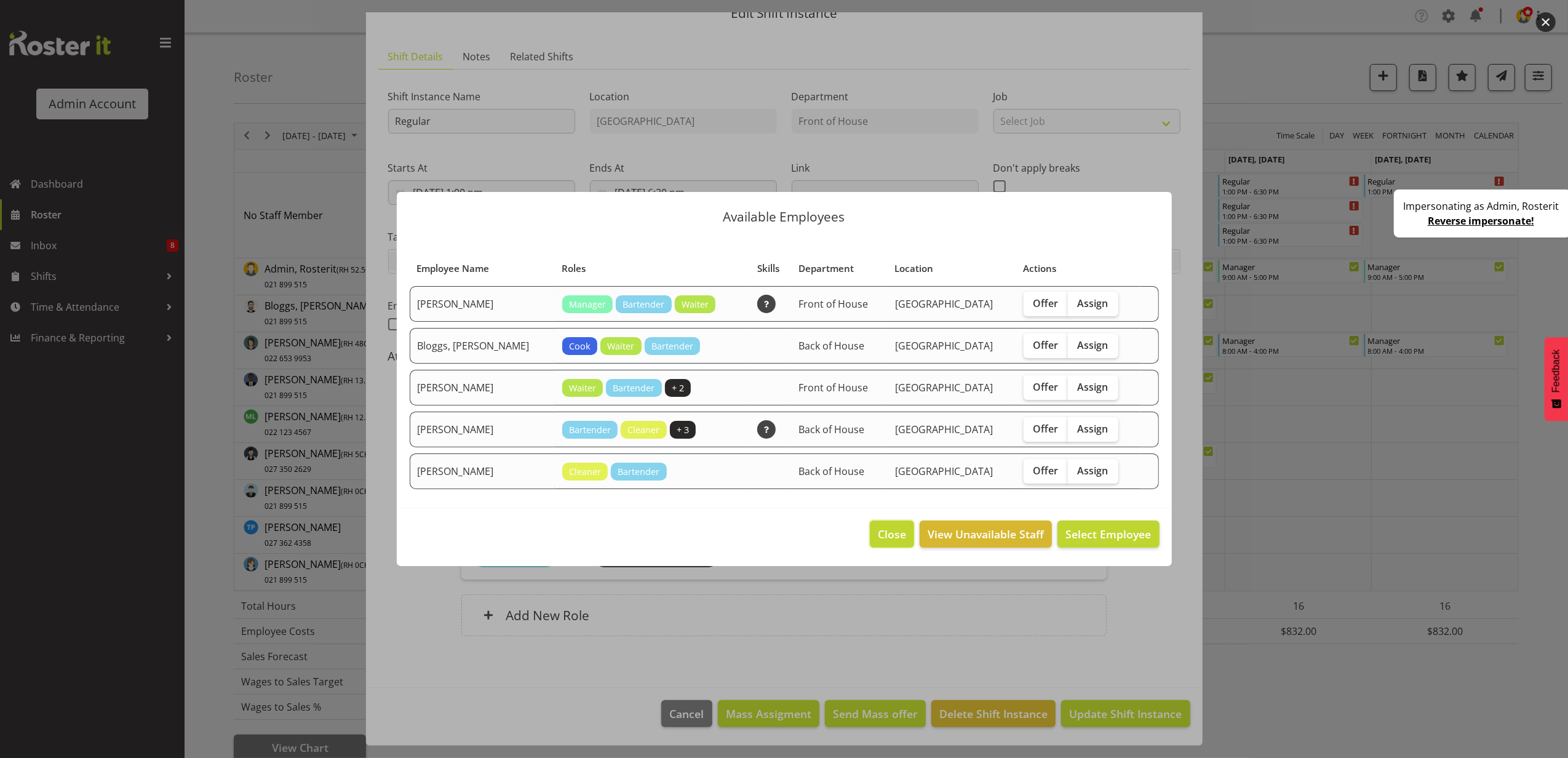
click at [885, 529] on span "Close" at bounding box center [892, 534] width 28 height 16
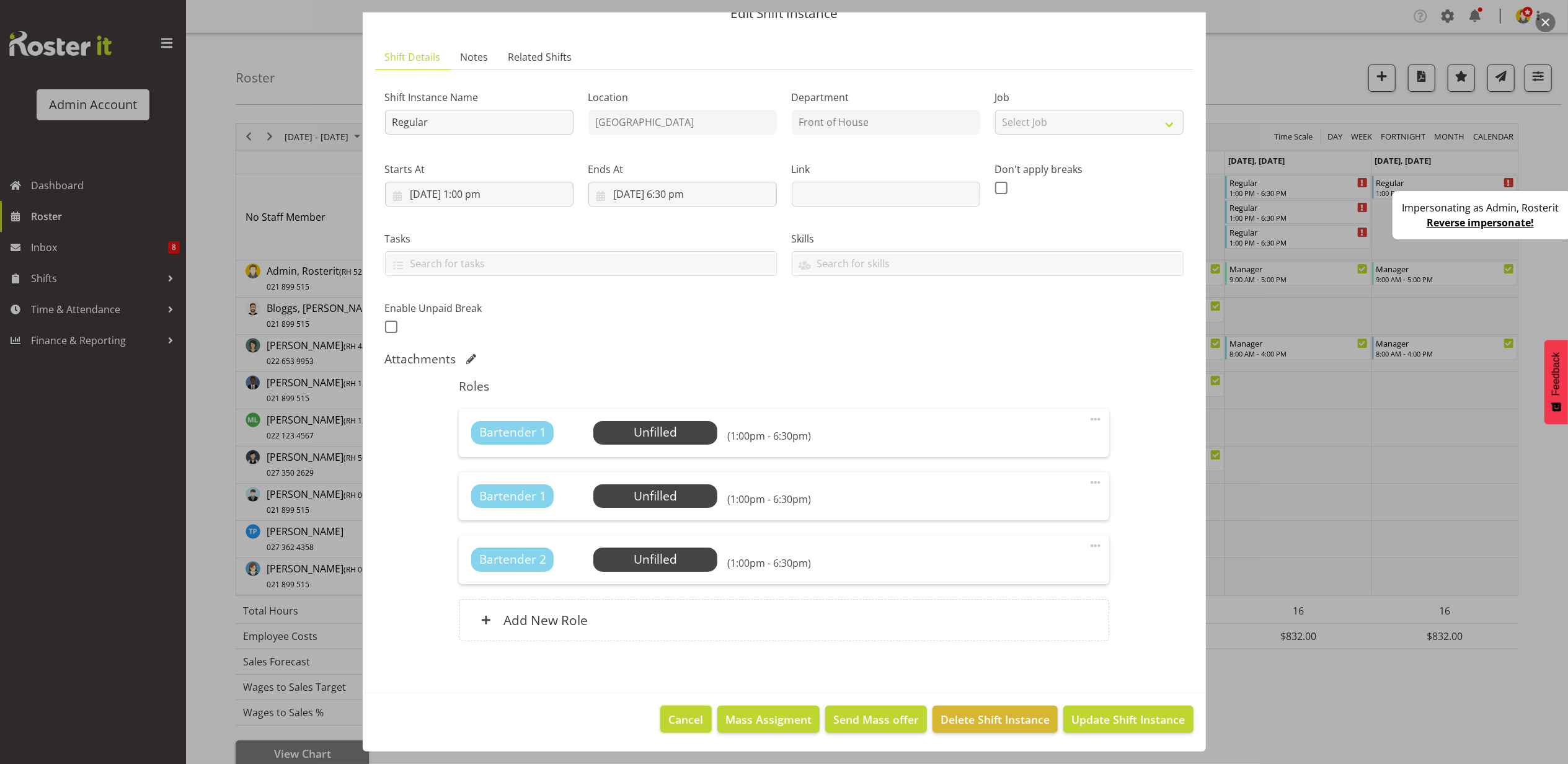
click at [669, 720] on span "Cancel" at bounding box center [686, 719] width 34 height 16
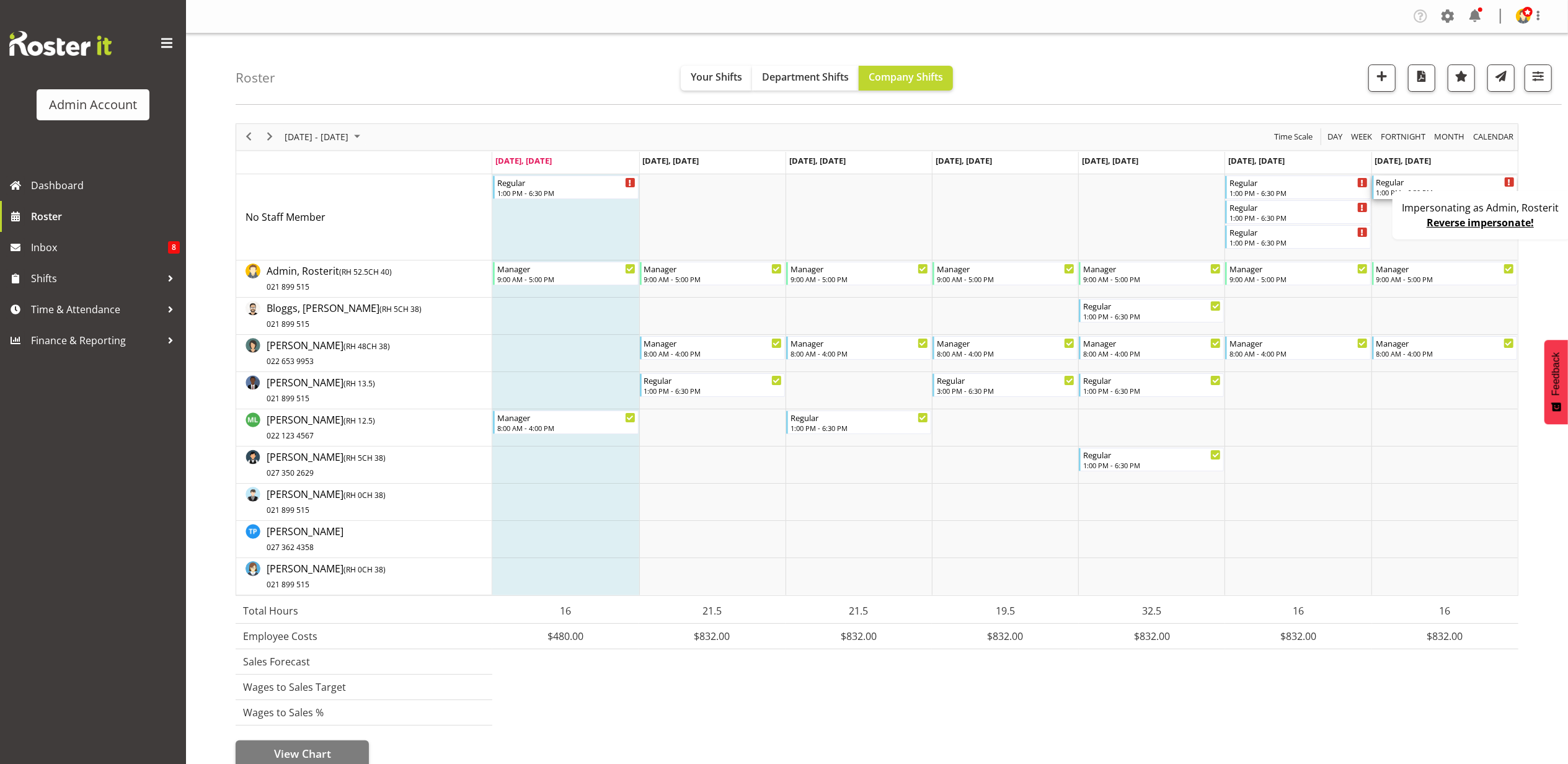
click at [1382, 191] on div "1:00 PM - 6:30 PM" at bounding box center [1446, 192] width 138 height 10
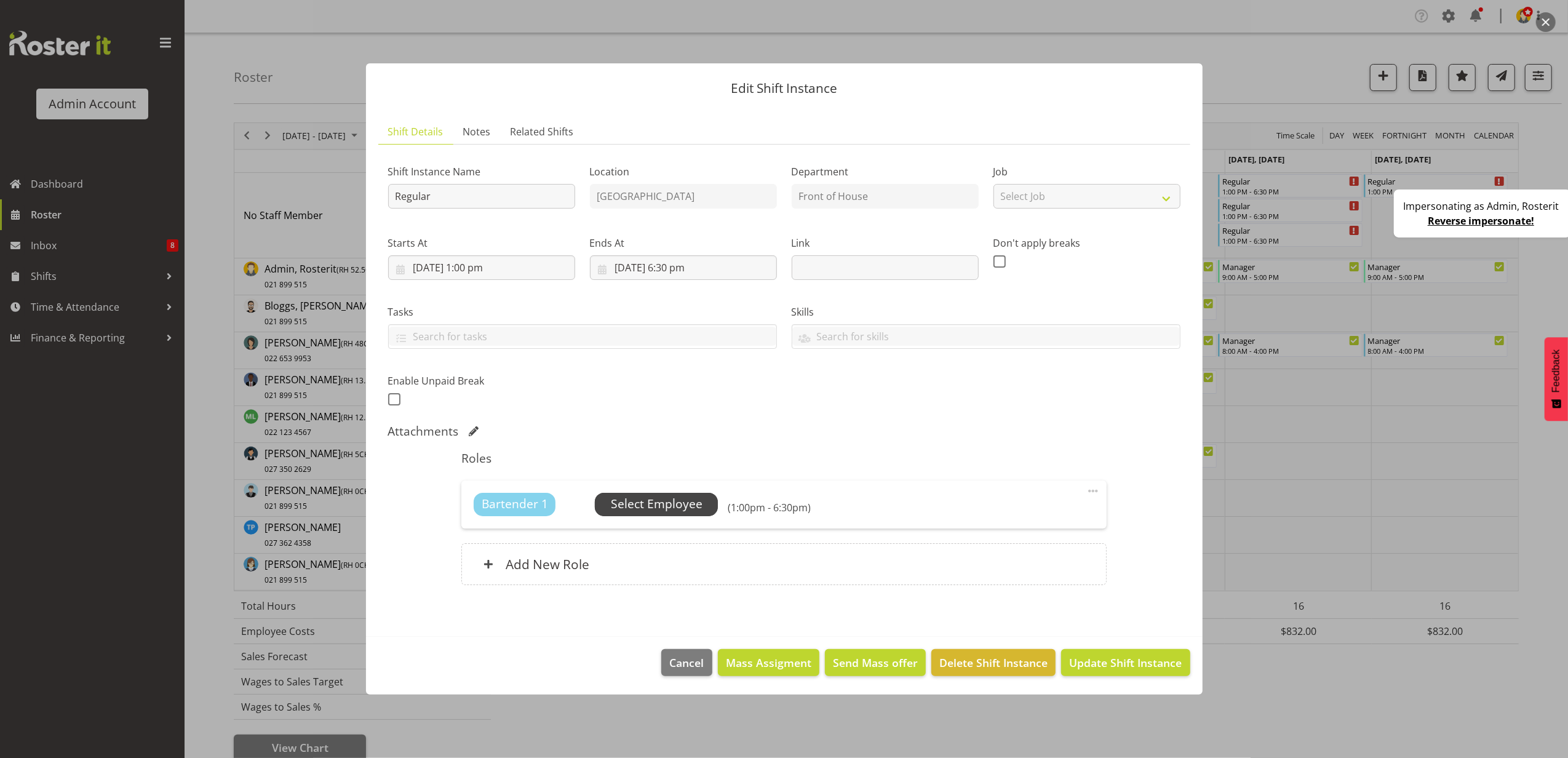
click at [651, 493] on span "Select Employee" at bounding box center [657, 504] width 123 height 23
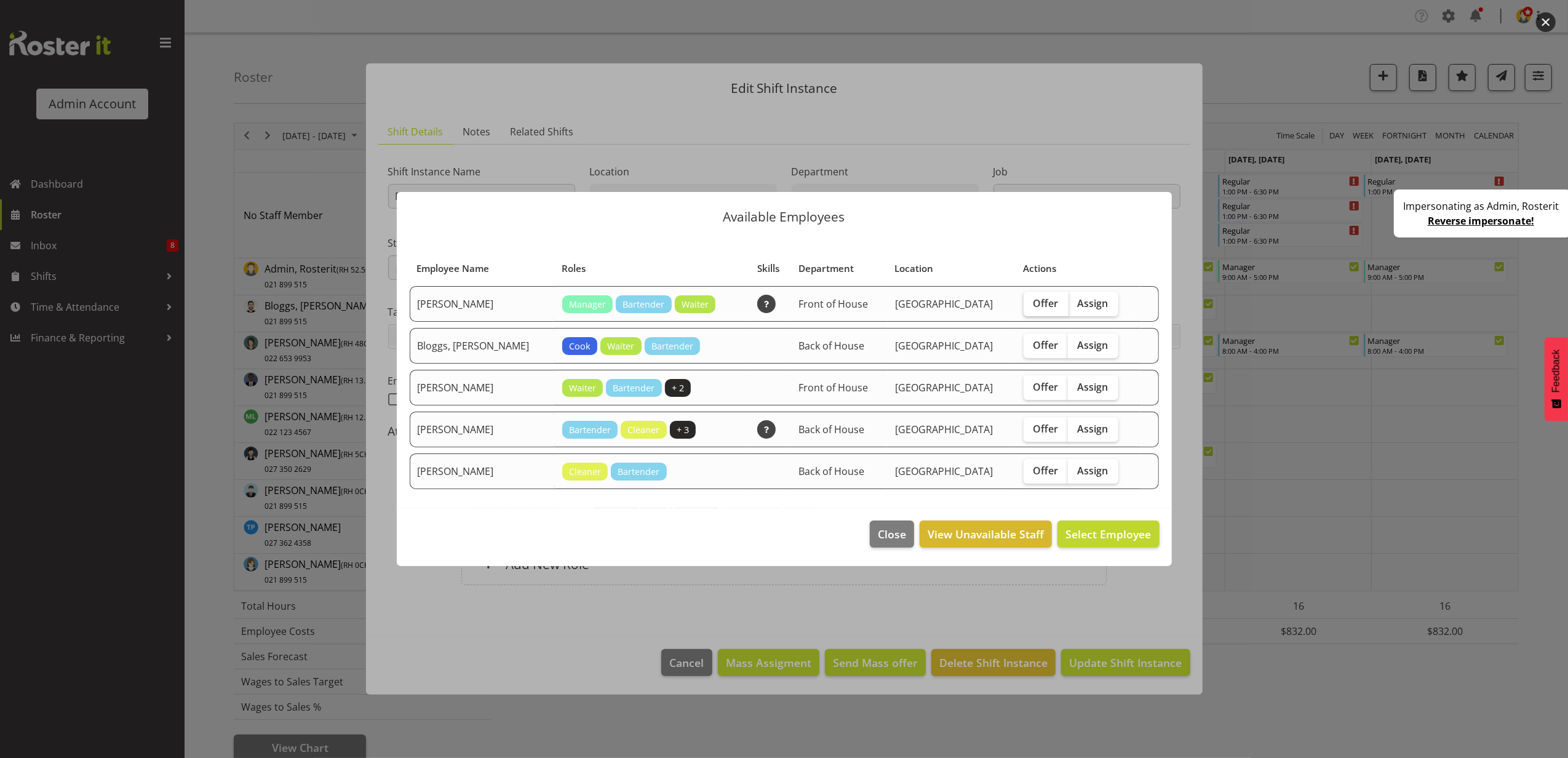
click at [1033, 308] on span "Offer" at bounding box center [1046, 303] width 25 height 12
click at [1031, 307] on input "Offer" at bounding box center [1027, 303] width 8 height 8
checkbox input "true"
click at [1033, 351] on span "Offer" at bounding box center [1046, 345] width 25 height 12
click at [1031, 349] on input "Offer" at bounding box center [1027, 345] width 8 height 8
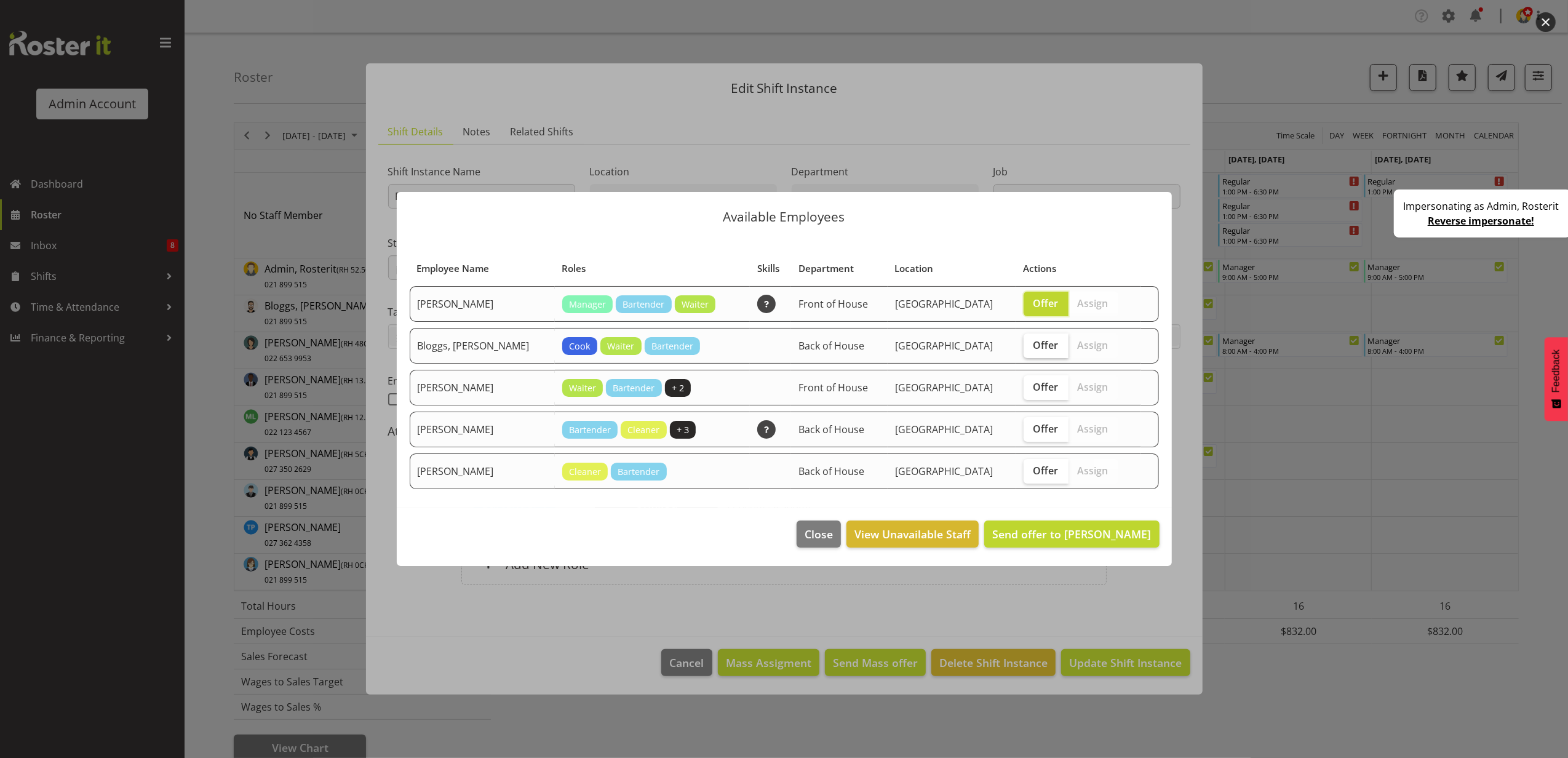
checkbox input "true"
click at [1036, 386] on span "Offer" at bounding box center [1046, 387] width 25 height 12
click at [1031, 386] on input "Offer" at bounding box center [1027, 387] width 8 height 8
checkbox input "true"
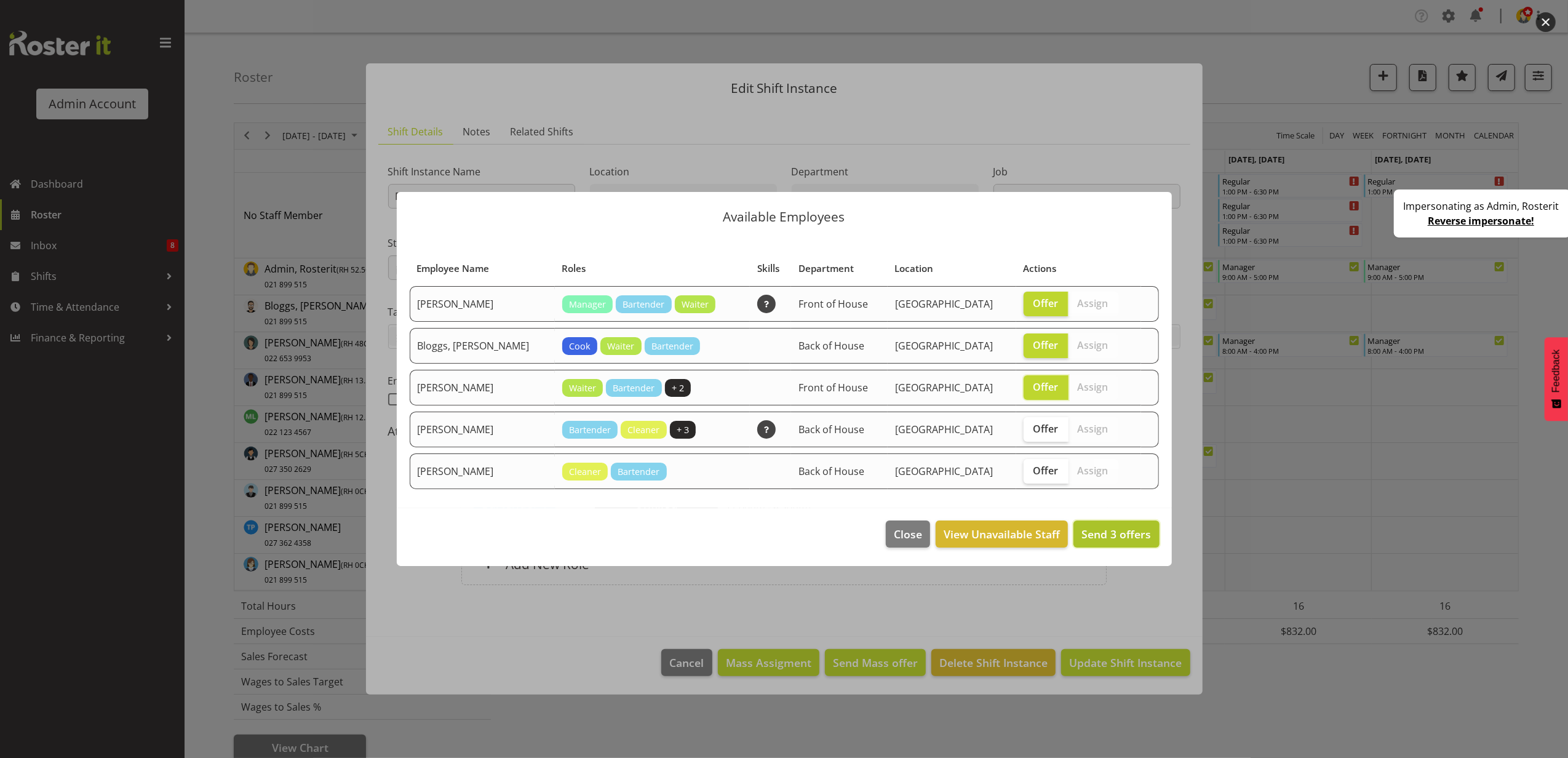
click at [1123, 540] on span "Send 3 offers" at bounding box center [1116, 534] width 70 height 15
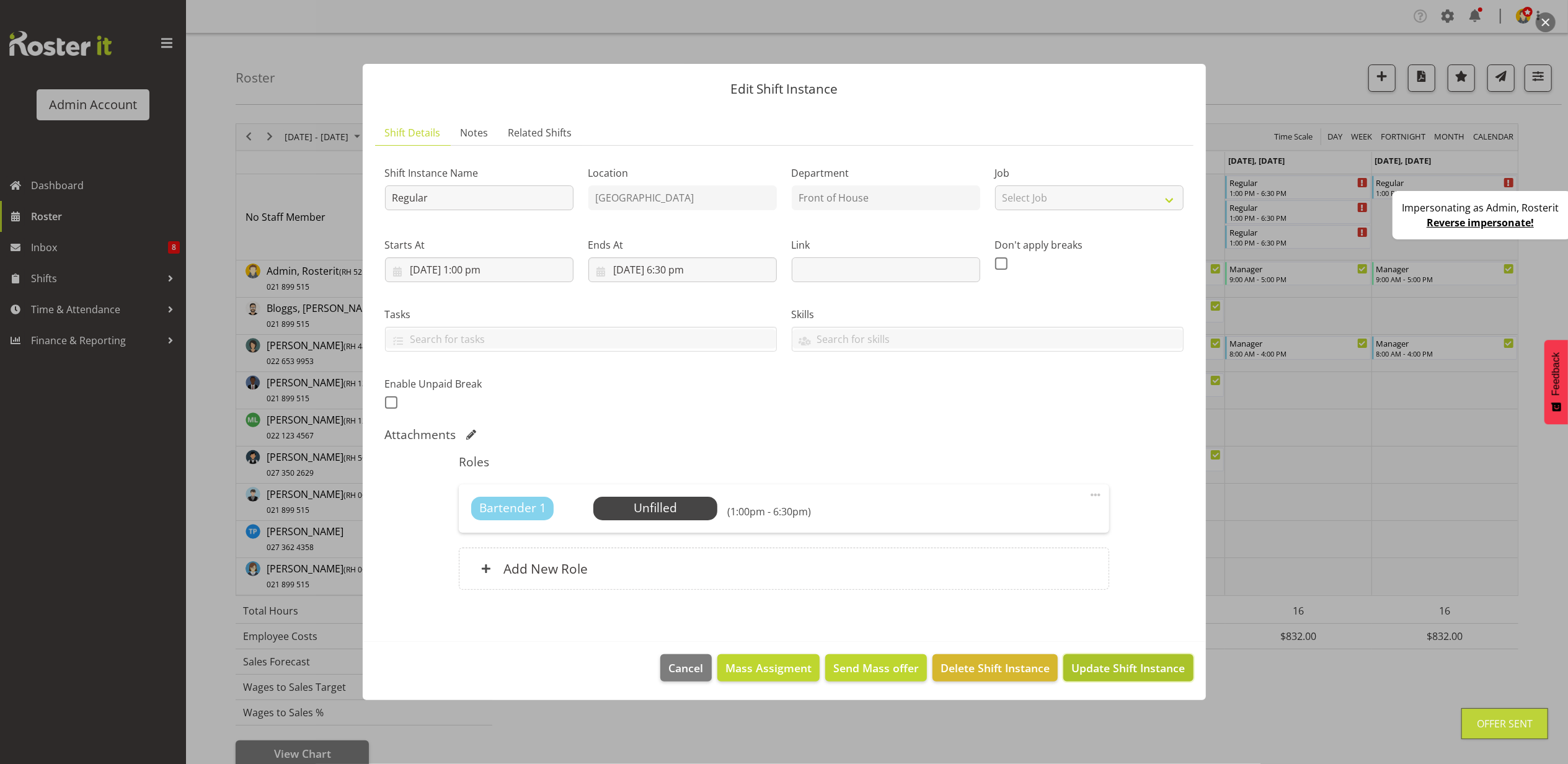
click at [1116, 667] on span "Update Shift Instance" at bounding box center [1128, 668] width 113 height 16
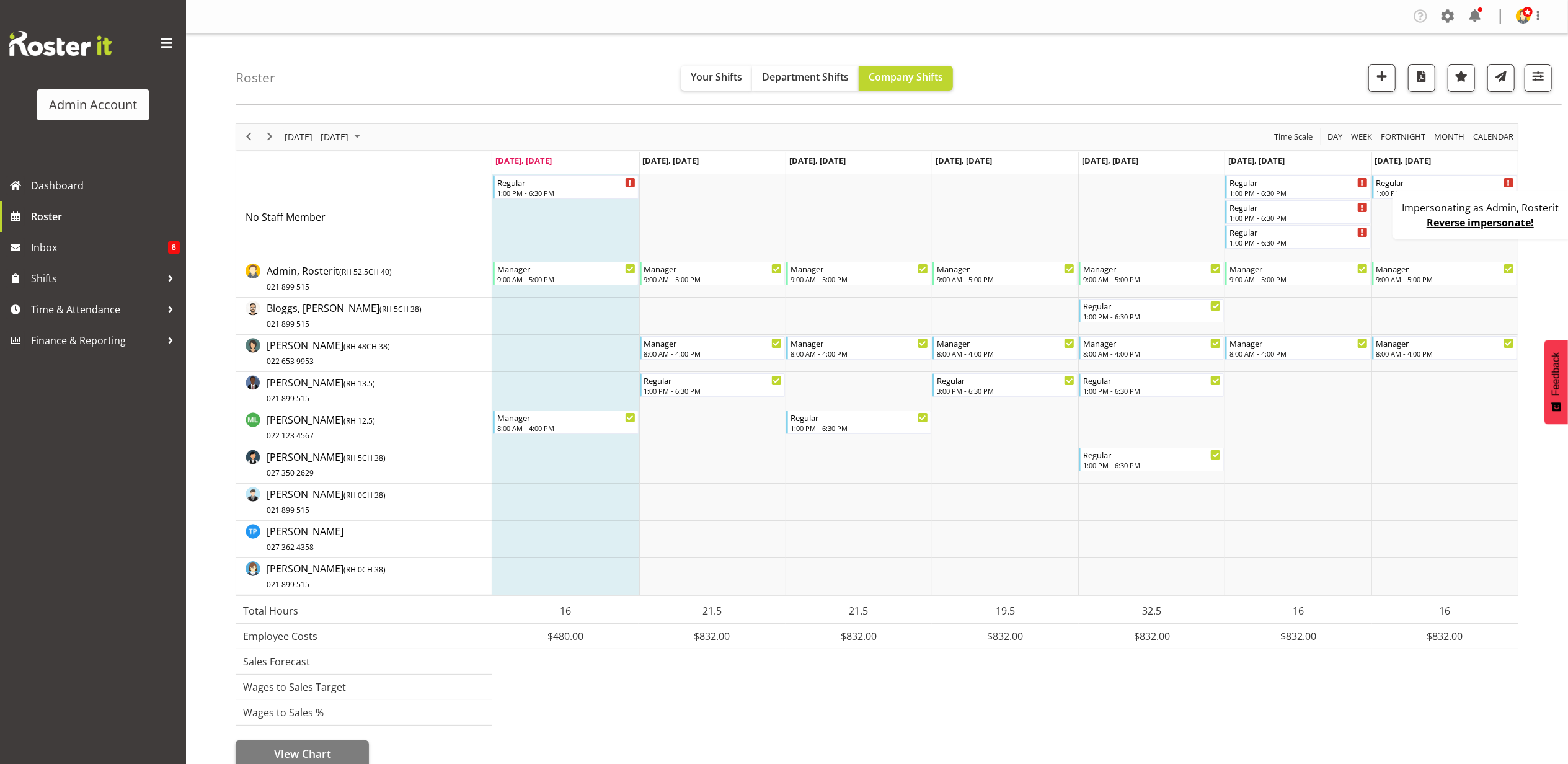
click at [1452, 226] on link "Reverse impersonate!" at bounding box center [1480, 222] width 107 height 14
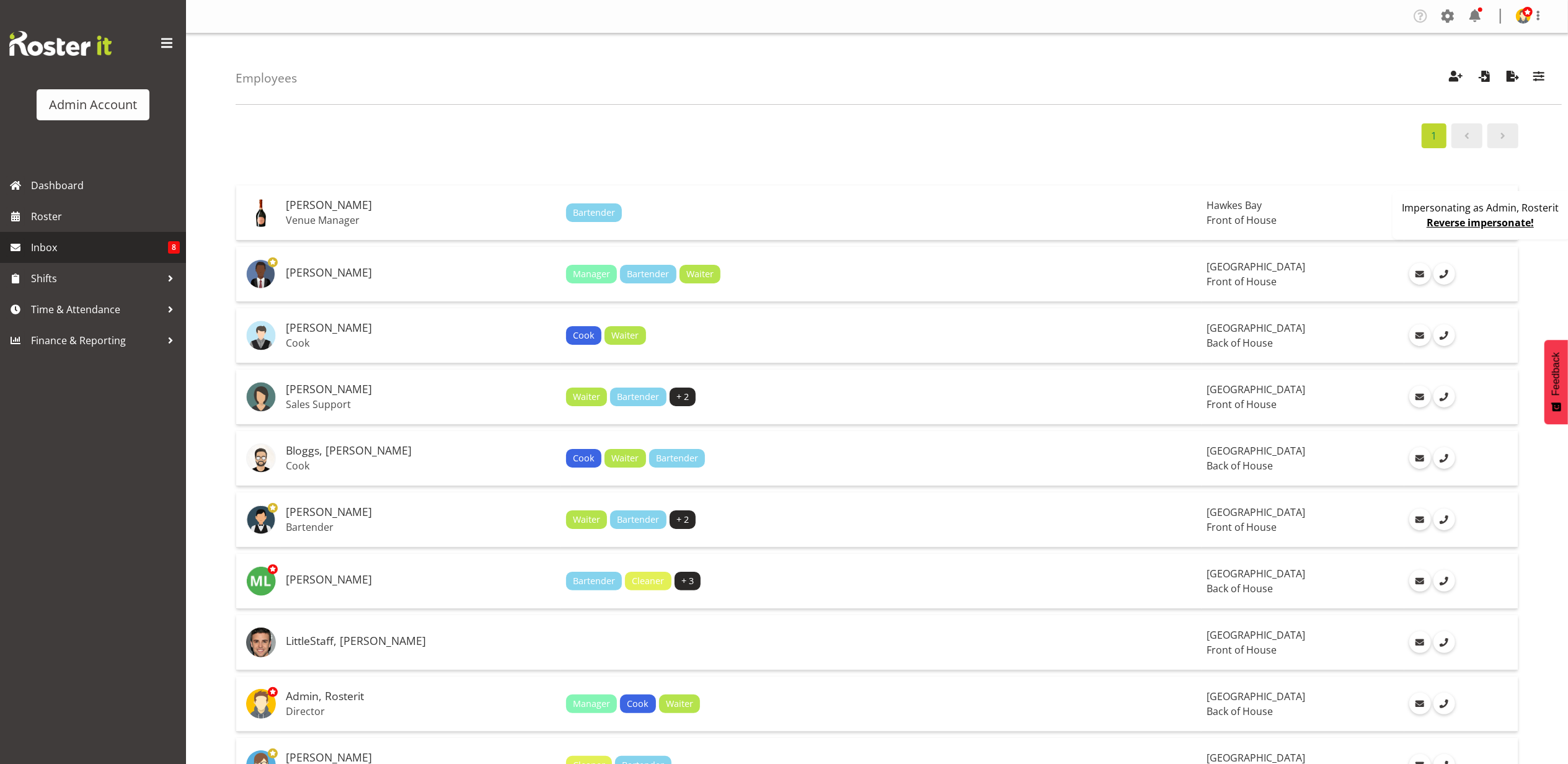
click at [109, 247] on span "Inbox" at bounding box center [99, 247] width 137 height 19
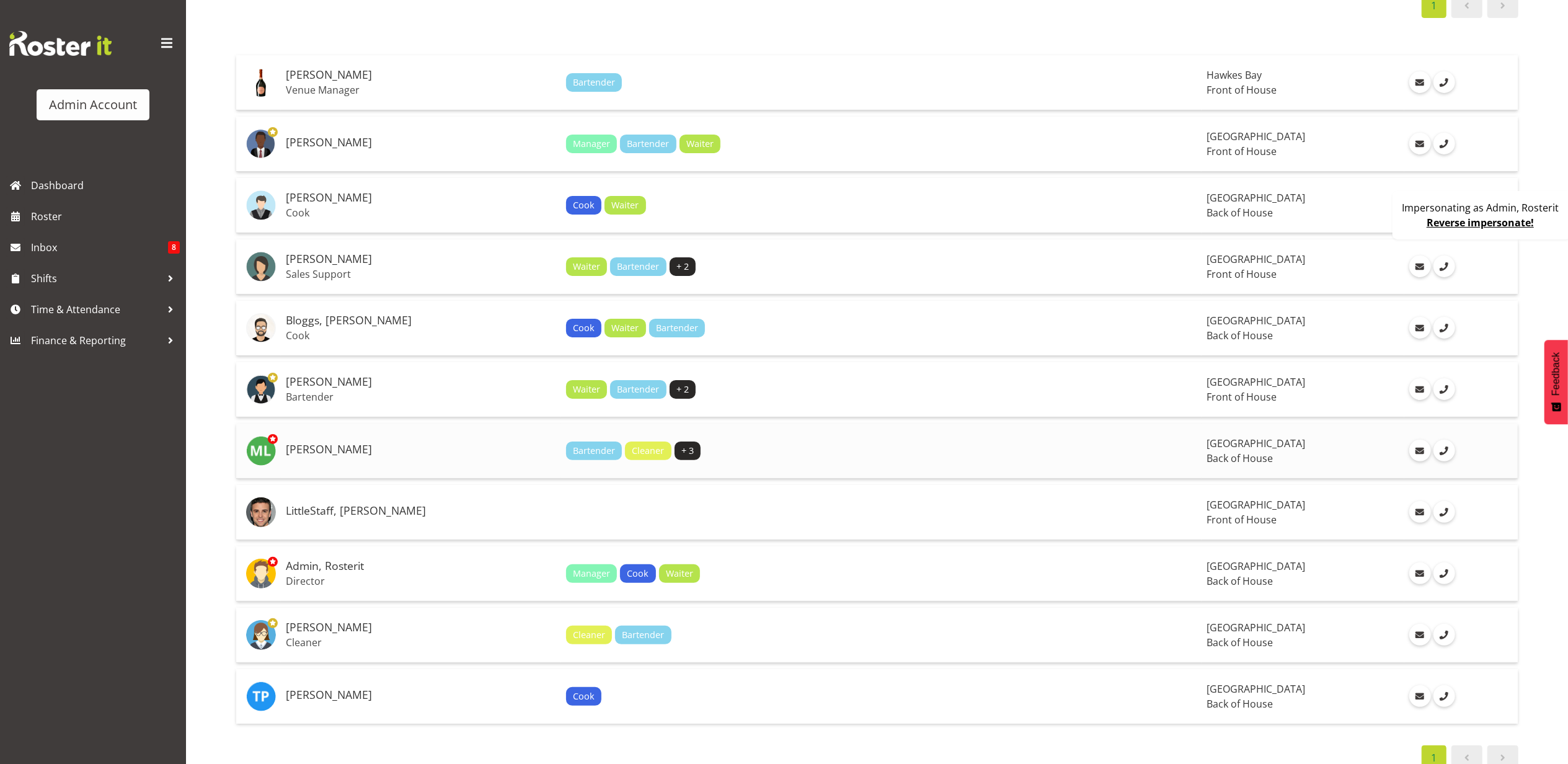
scroll to position [156, 0]
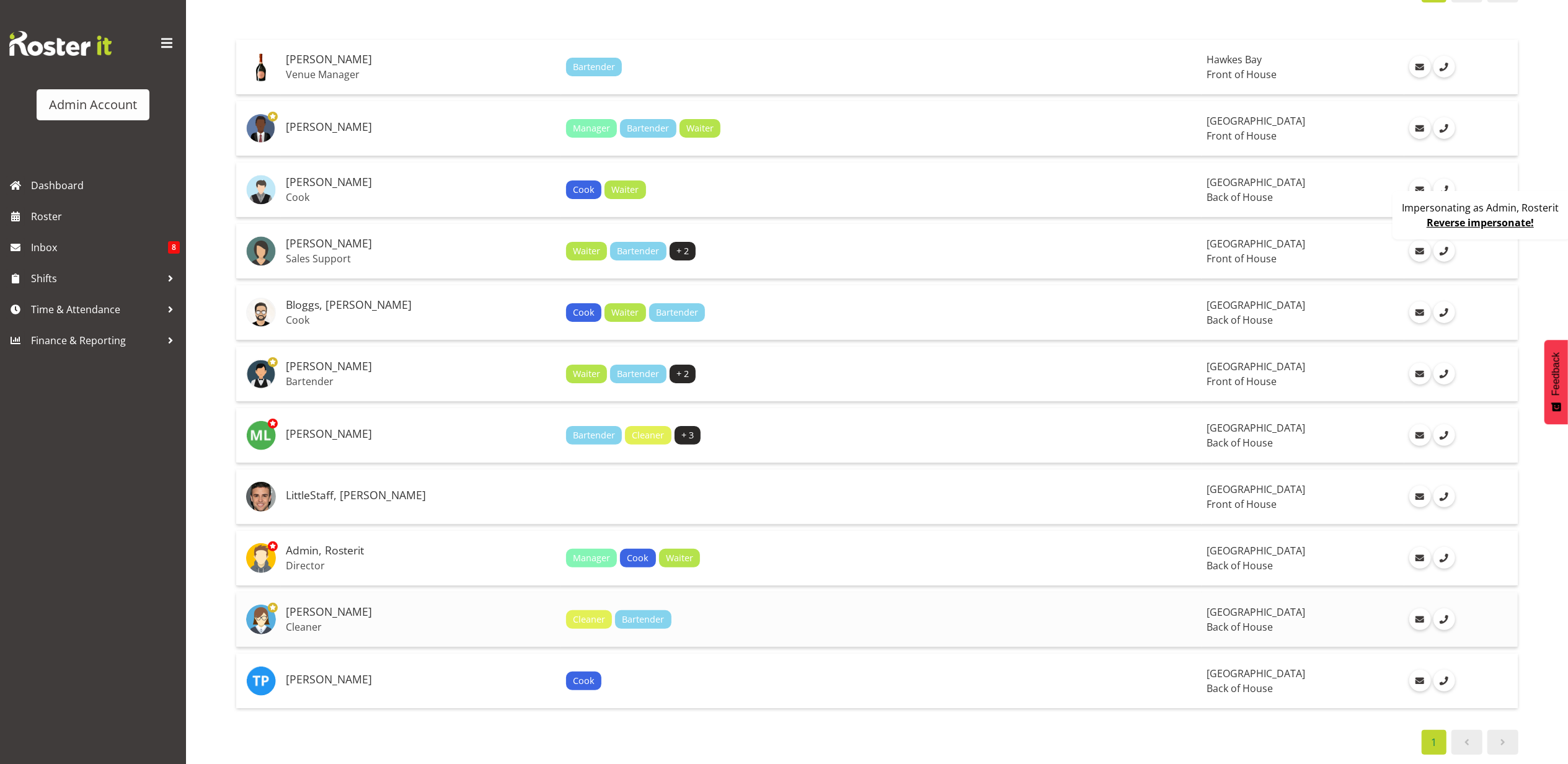
click at [757, 611] on div "Cleaner Bartender" at bounding box center [882, 619] width 631 height 19
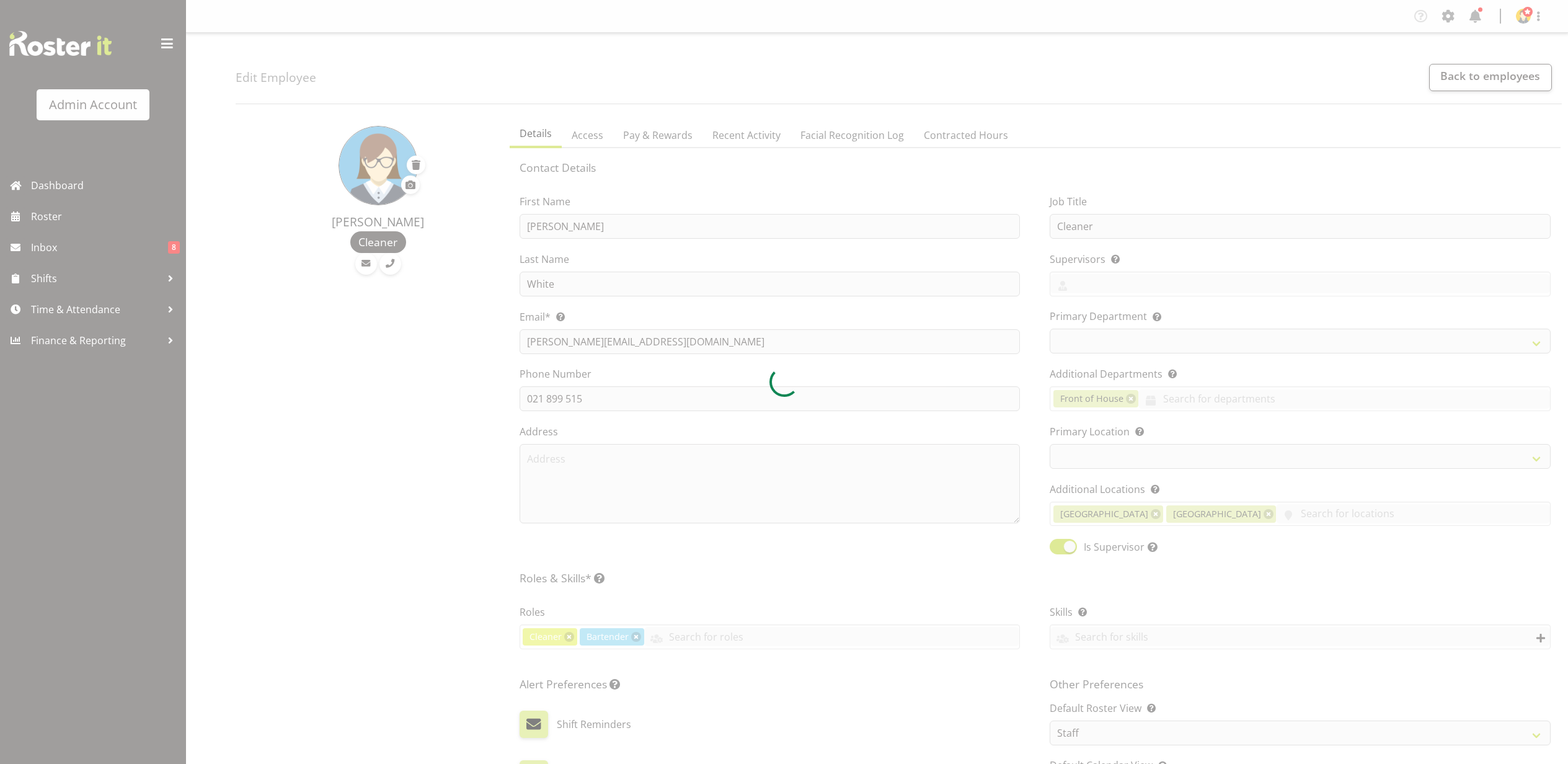
select select "TimelineWeek"
select select "1"
select select "550"
